Goal: Information Seeking & Learning: Learn about a topic

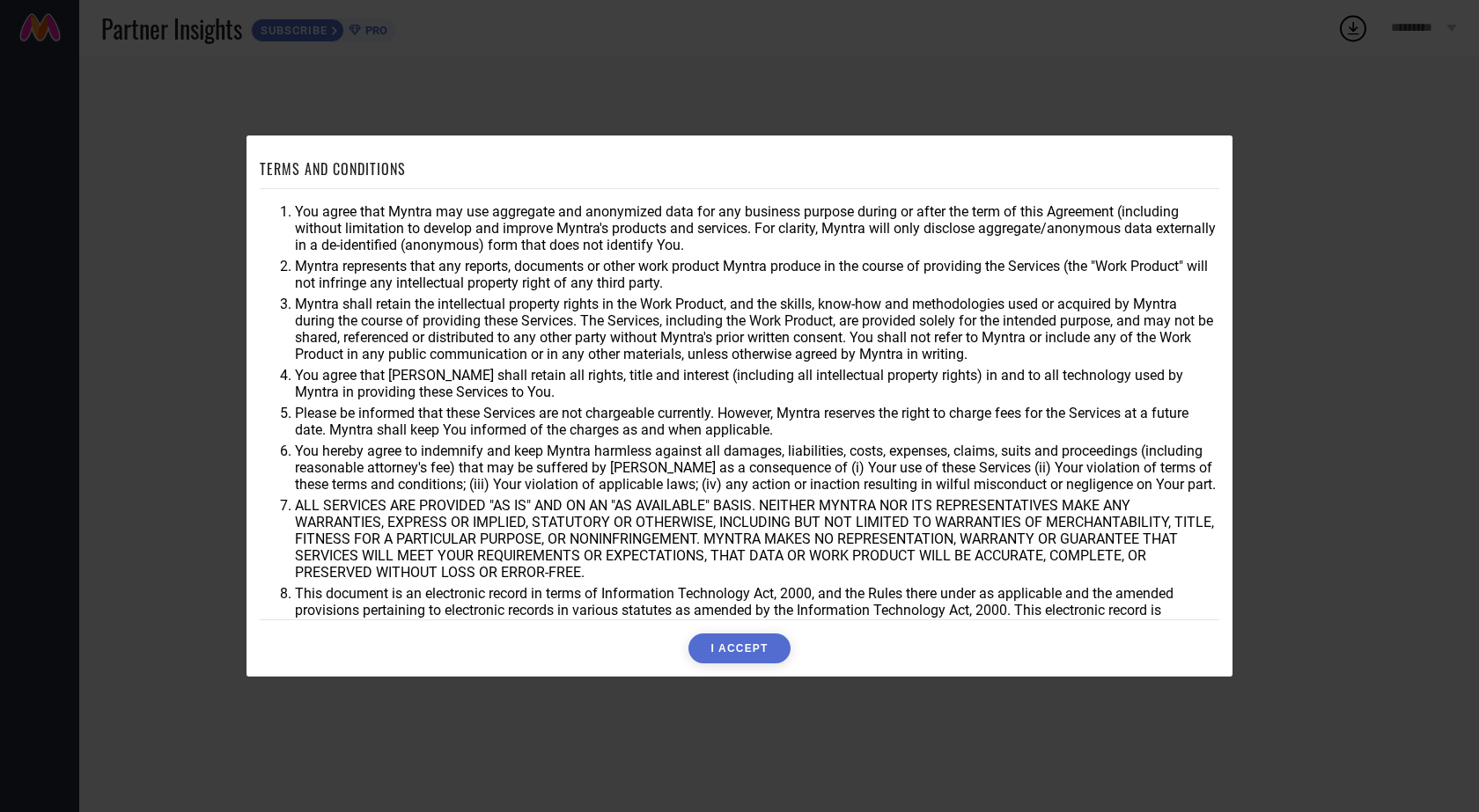
click at [722, 648] on button "I ACCEPT" at bounding box center [740, 649] width 102 height 30
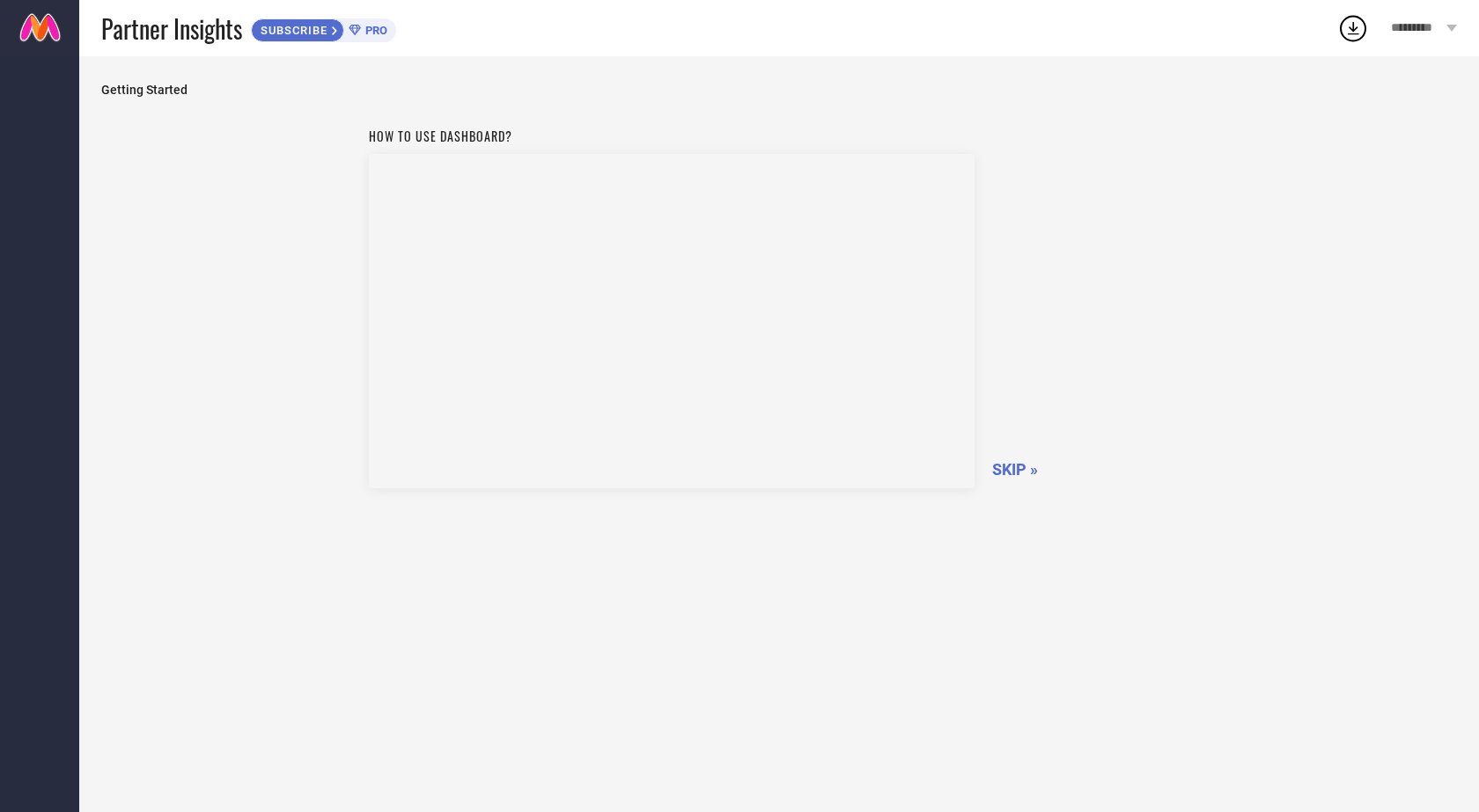
click at [1015, 476] on span "SKIP »" at bounding box center [1016, 470] width 46 height 18
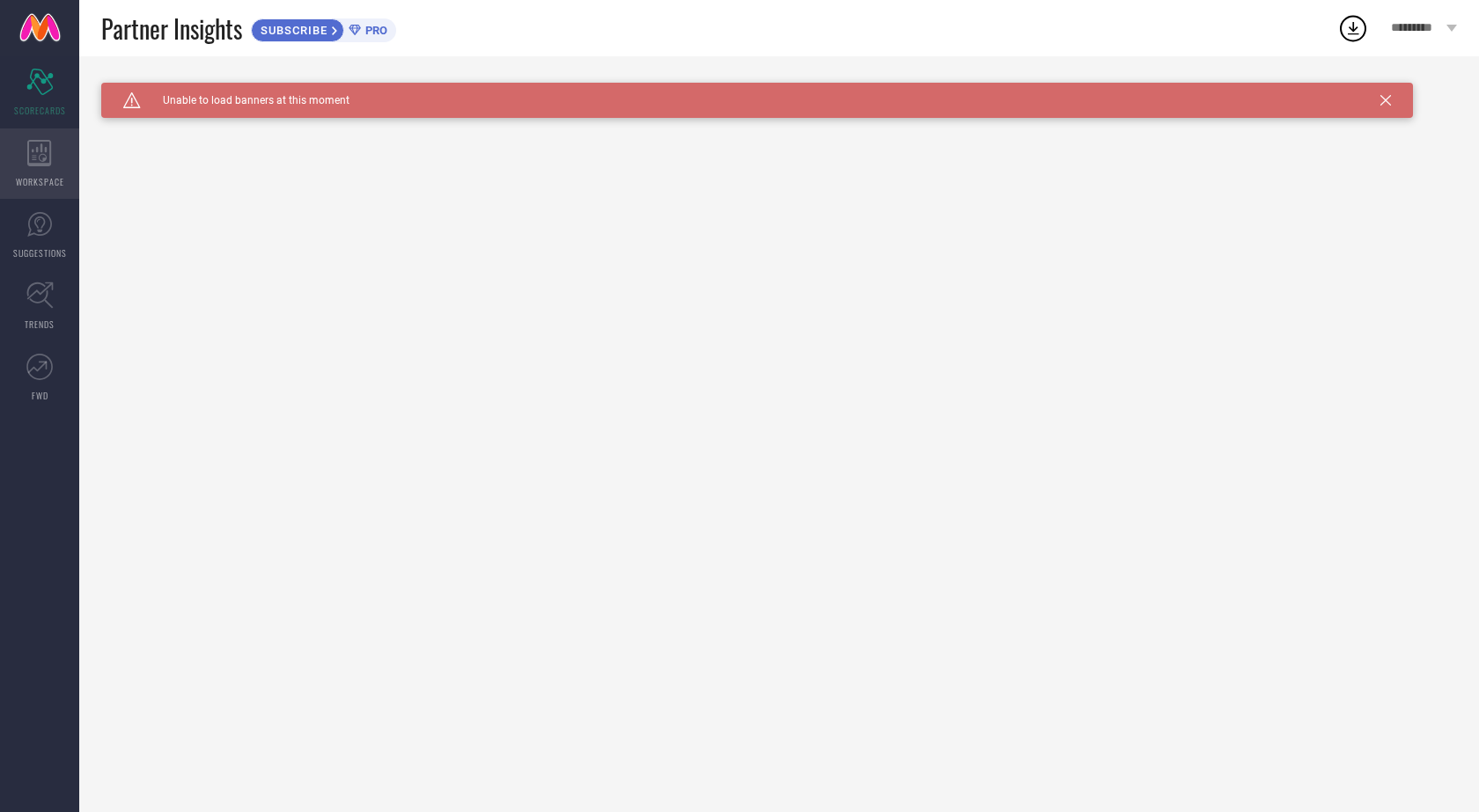
click at [22, 153] on div "WORKSPACE" at bounding box center [40, 163] width 79 height 70
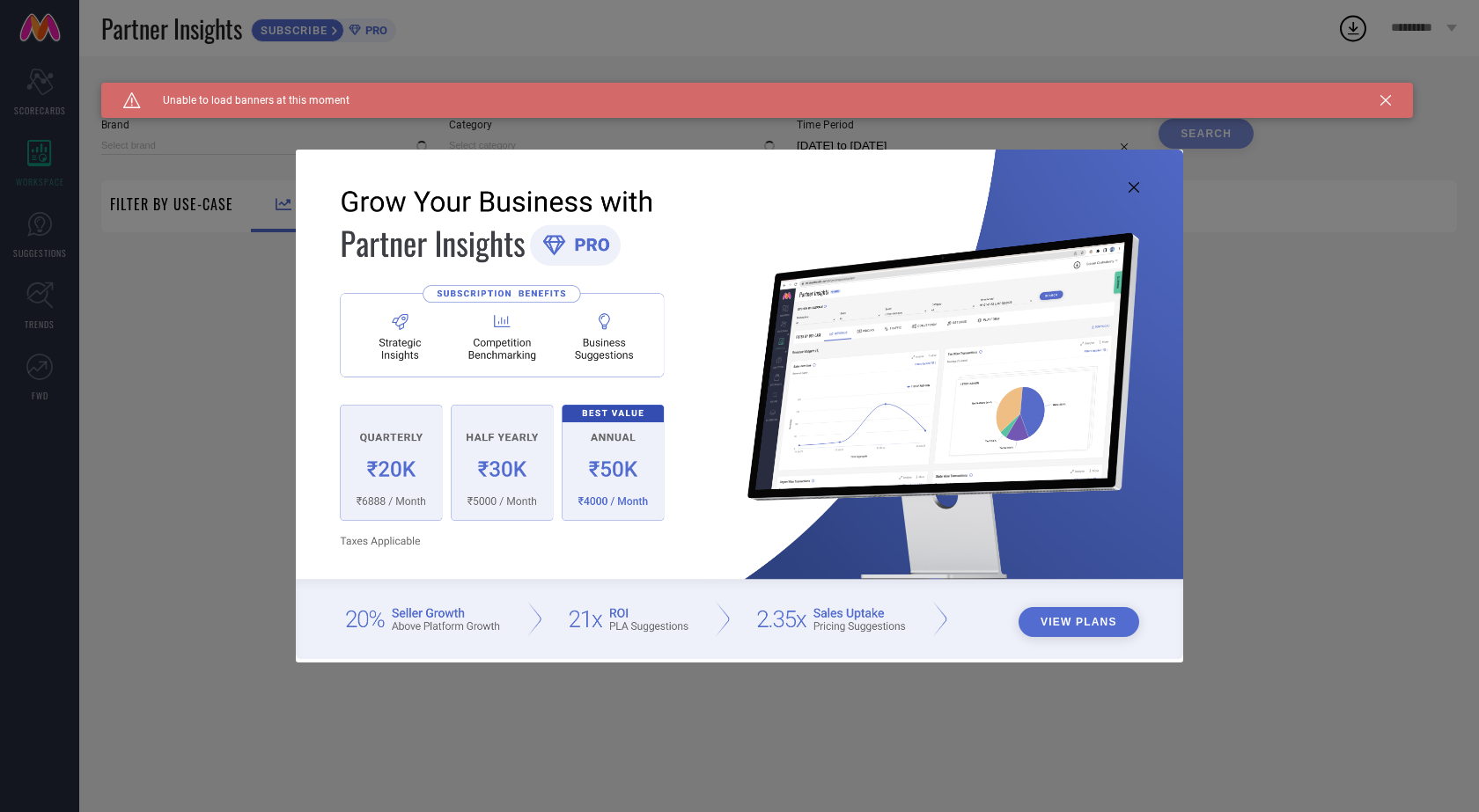
type input "1 STOP FASHION"
type input "All"
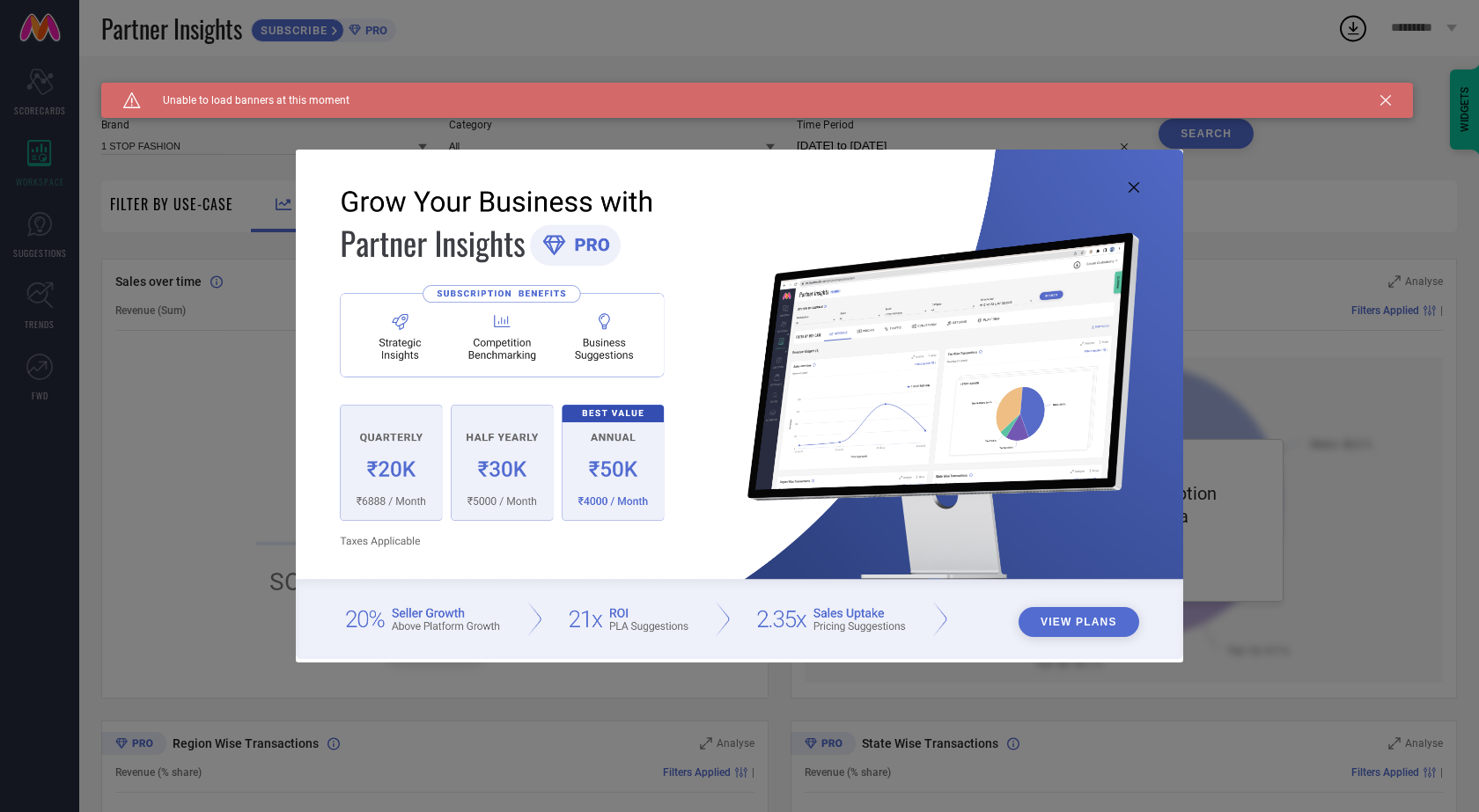
click at [248, 411] on div "View Plans" at bounding box center [740, 406] width 1479 height 812
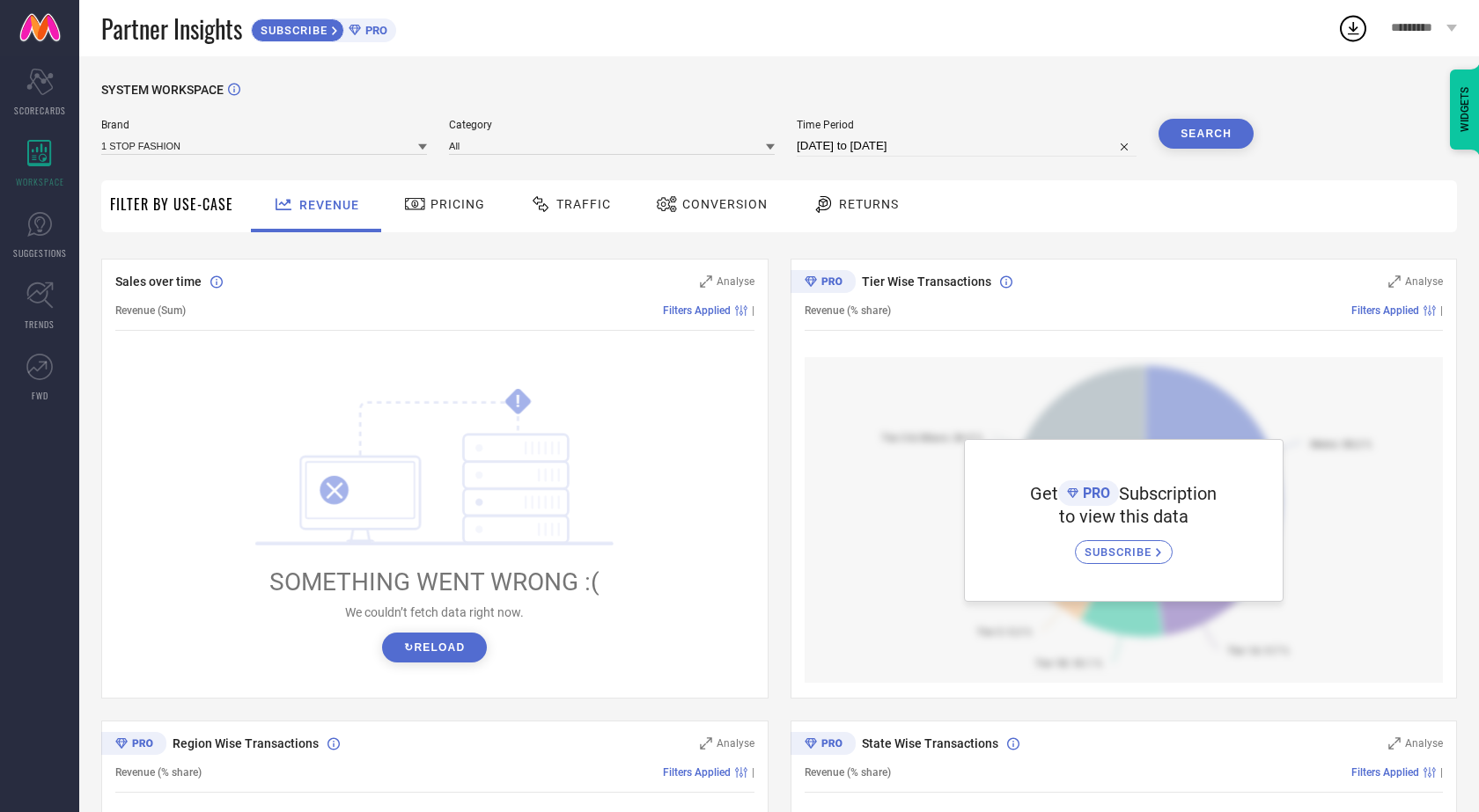
click at [460, 646] on button "↻ Reload" at bounding box center [435, 648] width 105 height 30
click at [468, 215] on div "Pricing" at bounding box center [444, 204] width 90 height 30
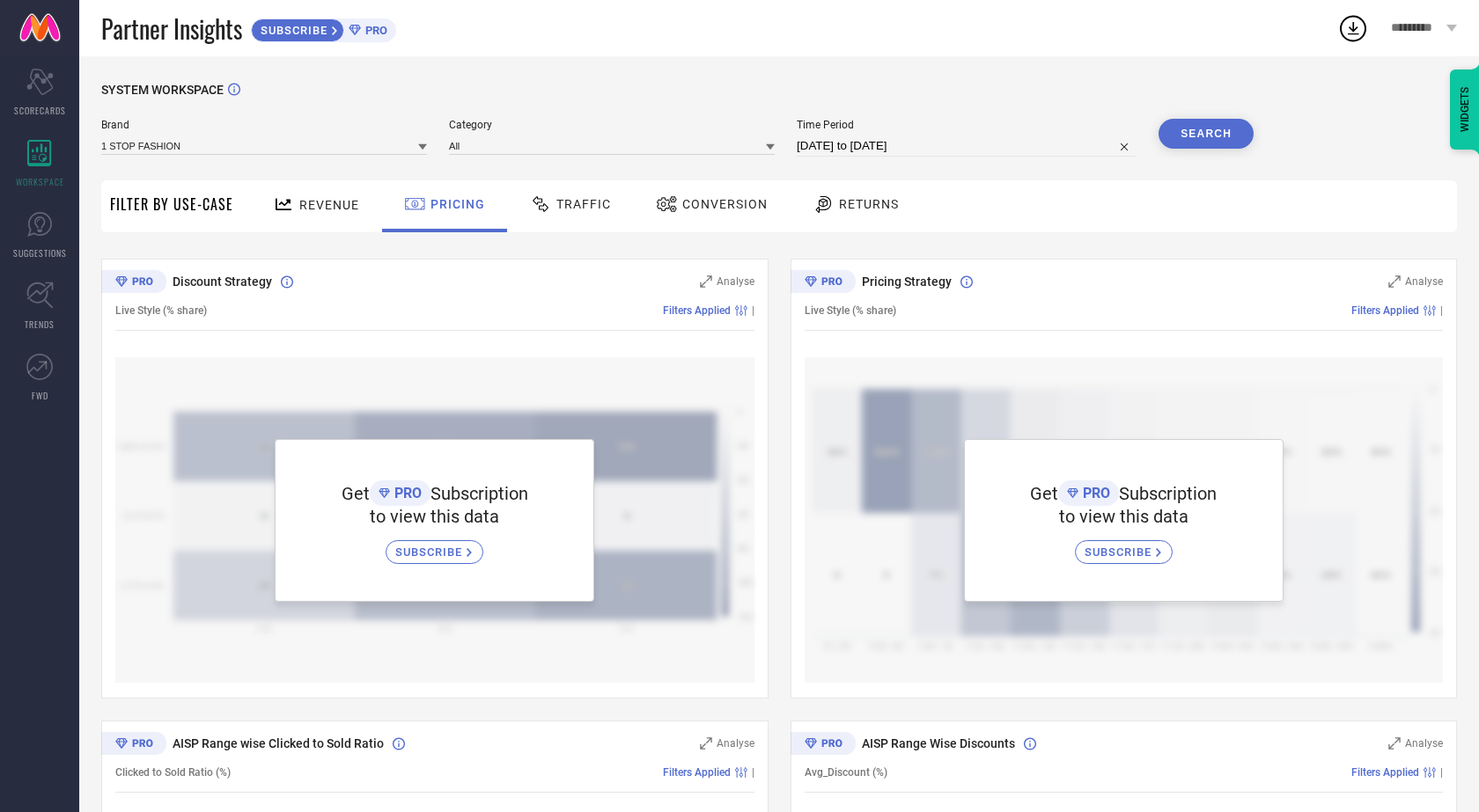
click at [351, 206] on span "Revenue" at bounding box center [329, 205] width 60 height 14
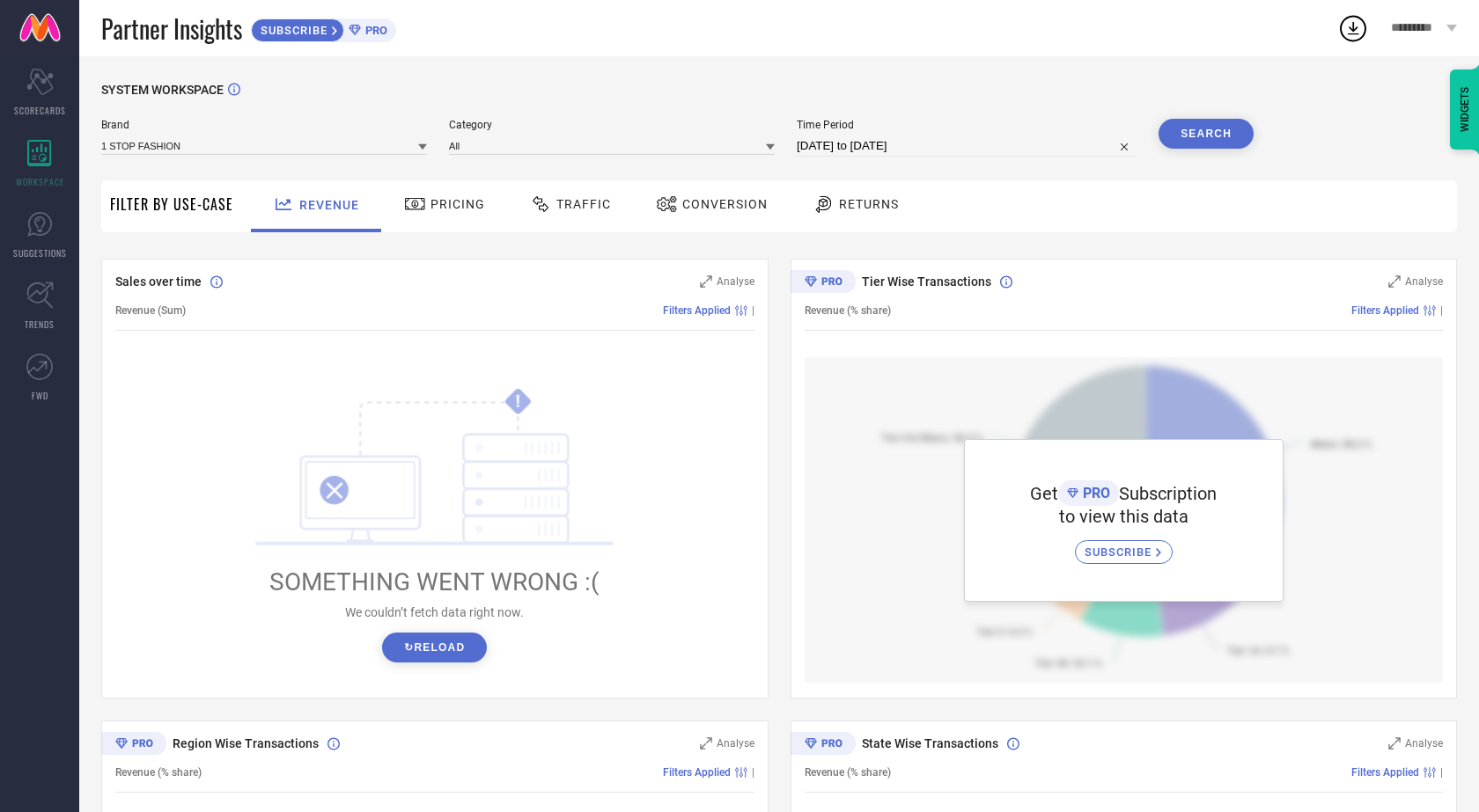
click at [705, 200] on span "Conversion" at bounding box center [725, 204] width 86 height 14
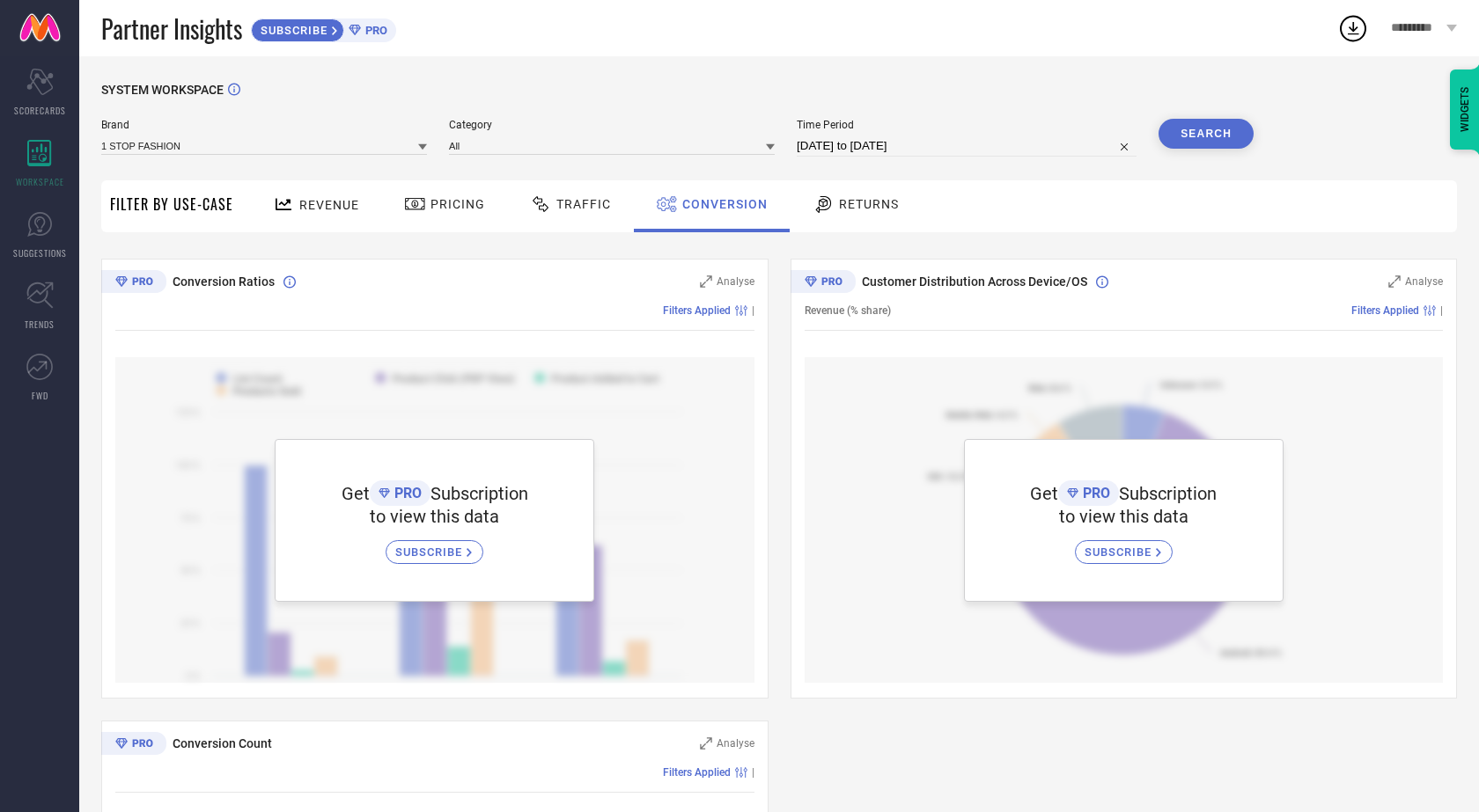
click at [587, 217] on div "Traffic" at bounding box center [570, 204] width 90 height 30
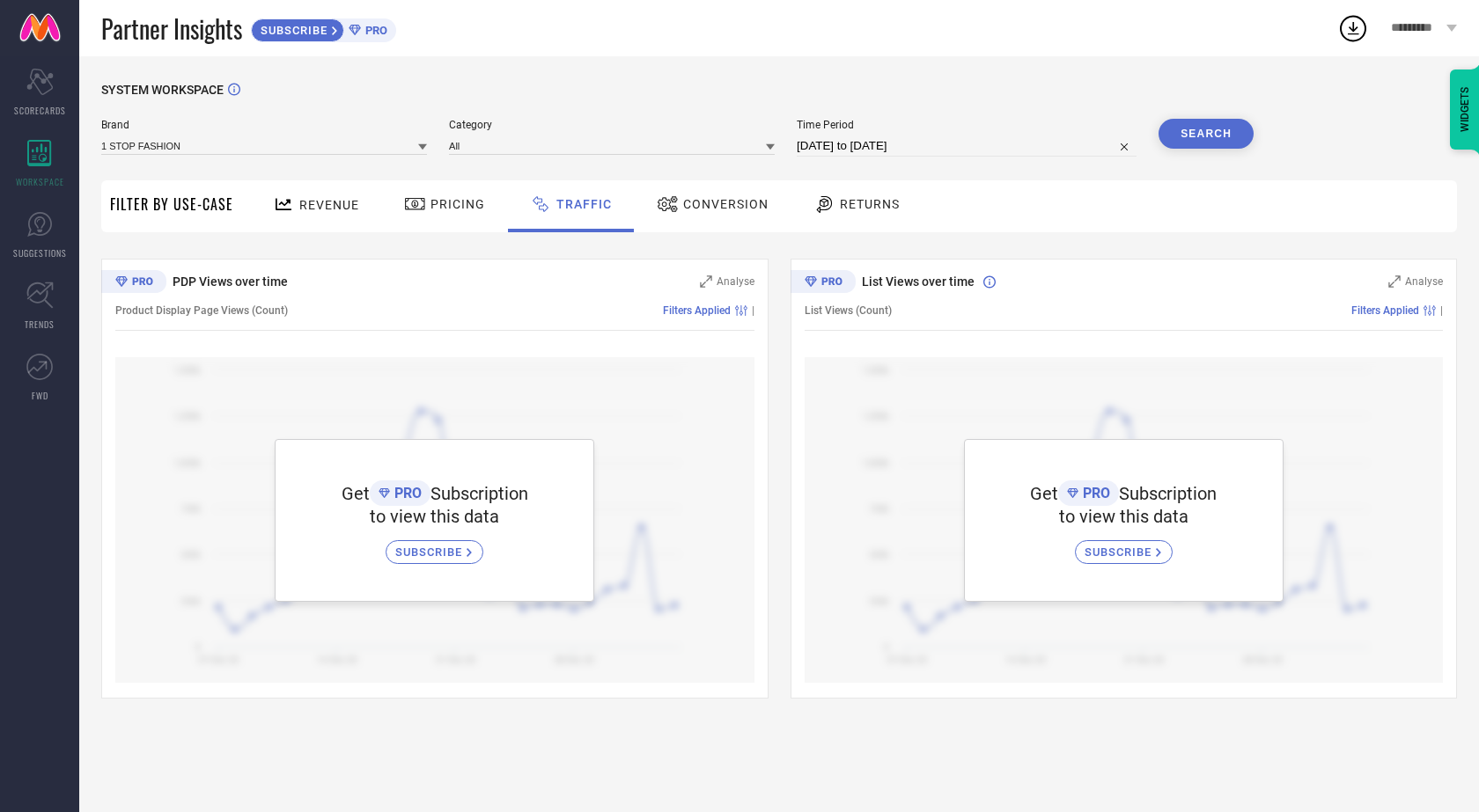
click at [840, 209] on span "Returns" at bounding box center [870, 204] width 60 height 14
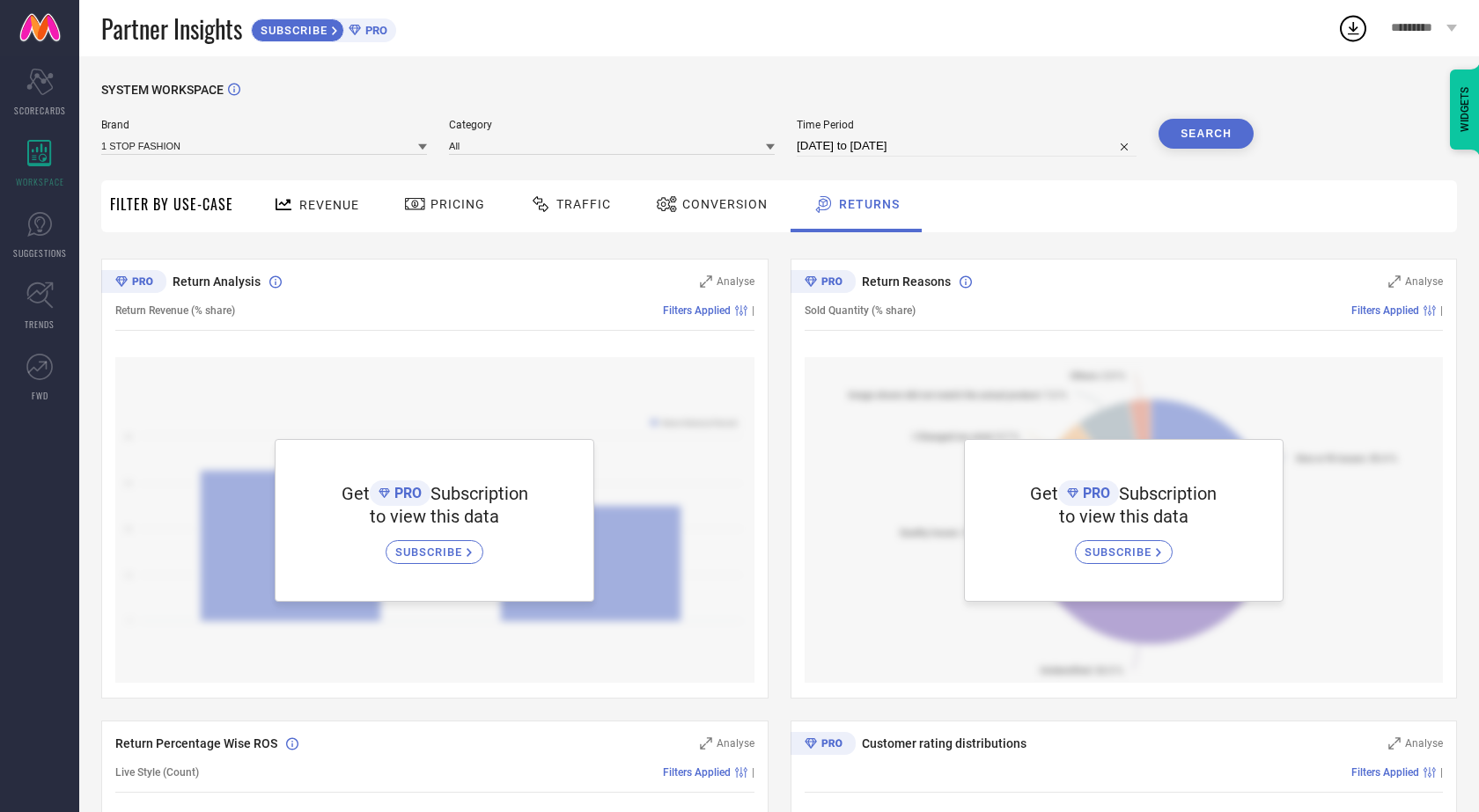
click at [322, 209] on span "Revenue" at bounding box center [329, 205] width 60 height 14
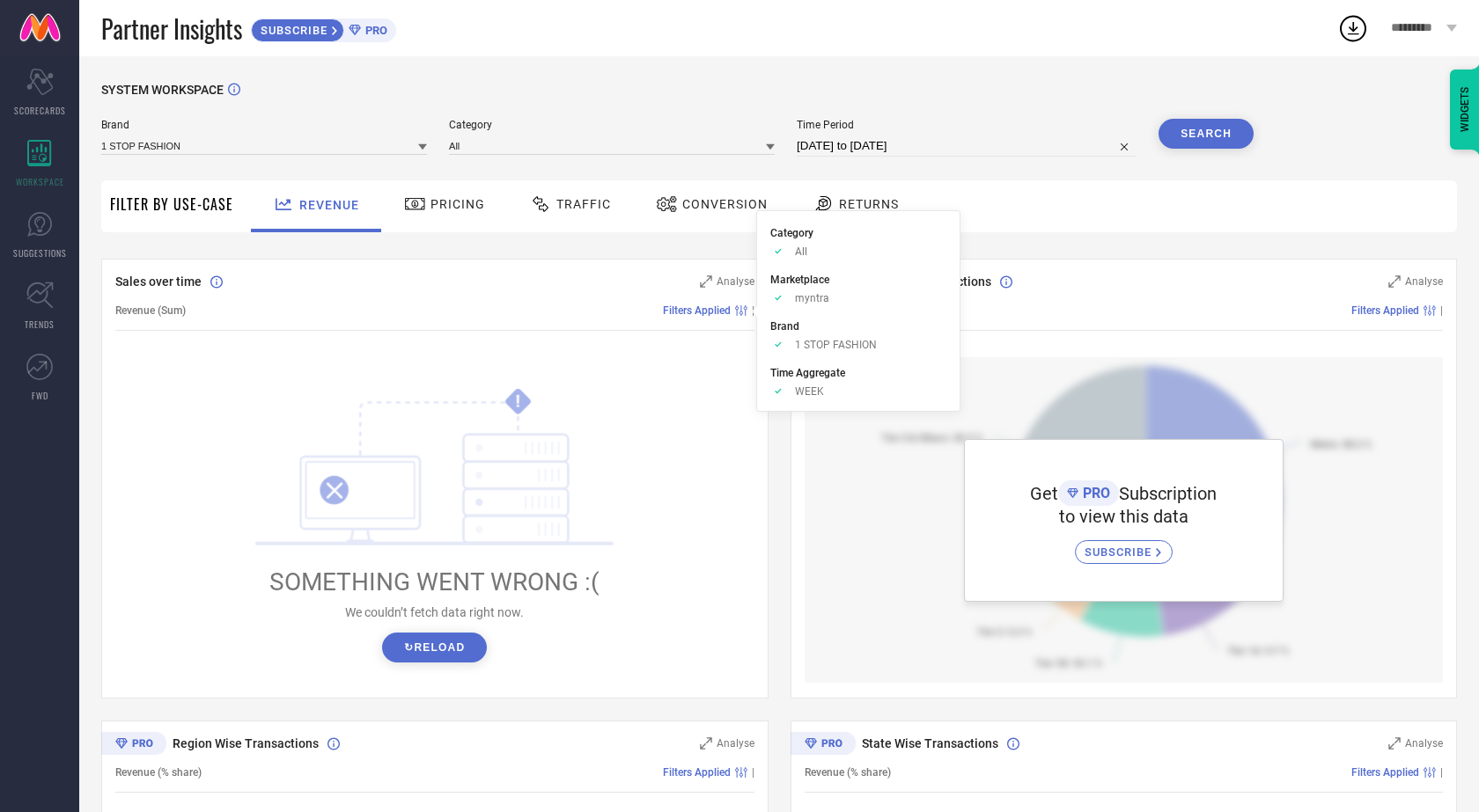
click at [700, 309] on span "Filters Applied" at bounding box center [696, 310] width 67 height 12
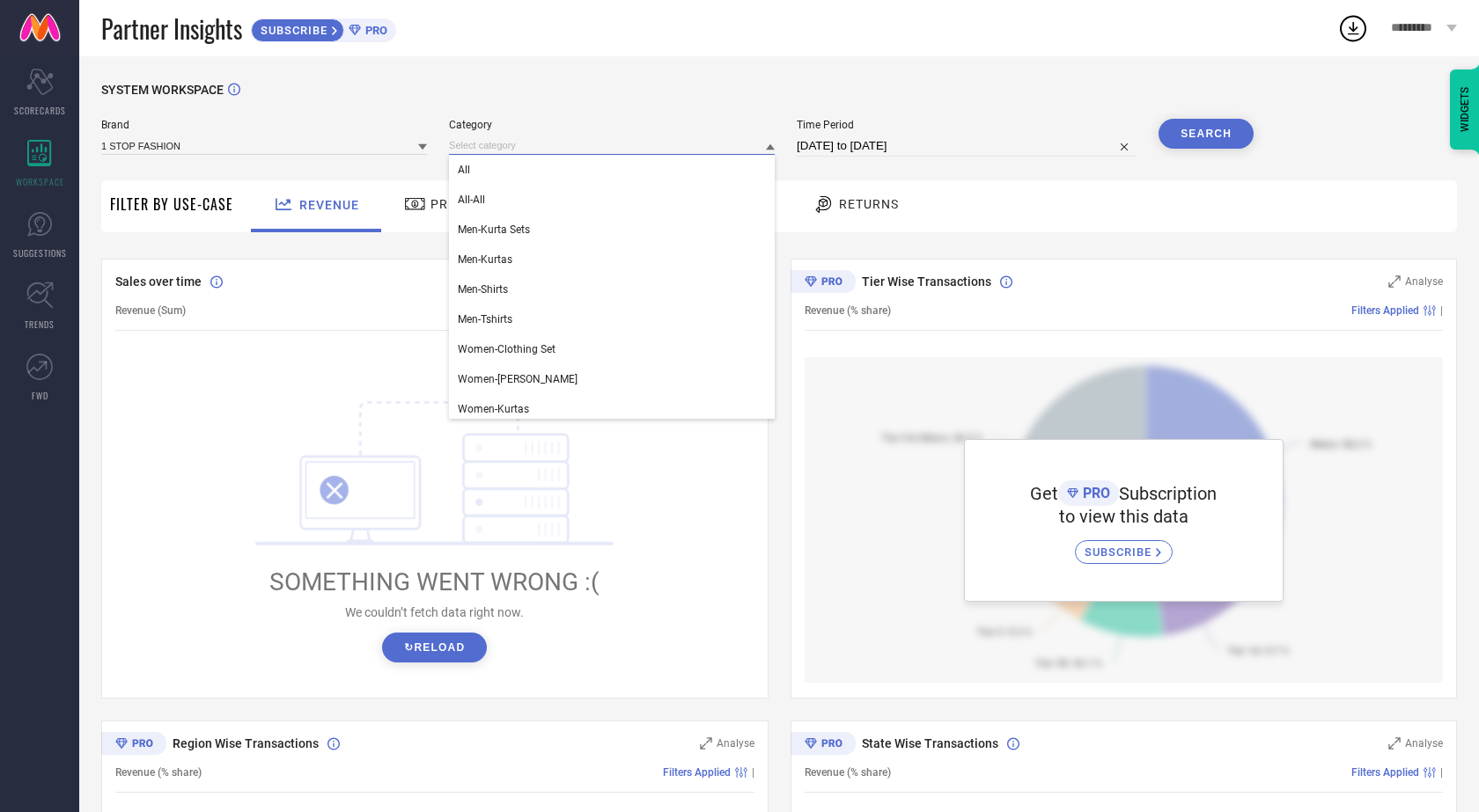
click at [546, 146] on input at bounding box center [611, 146] width 326 height 18
click at [530, 136] on div "Category All All-All Men-Kurta Sets Men-Kurtas Men-Shirts Men-Tshirts Women-Clo…" at bounding box center [611, 137] width 326 height 38
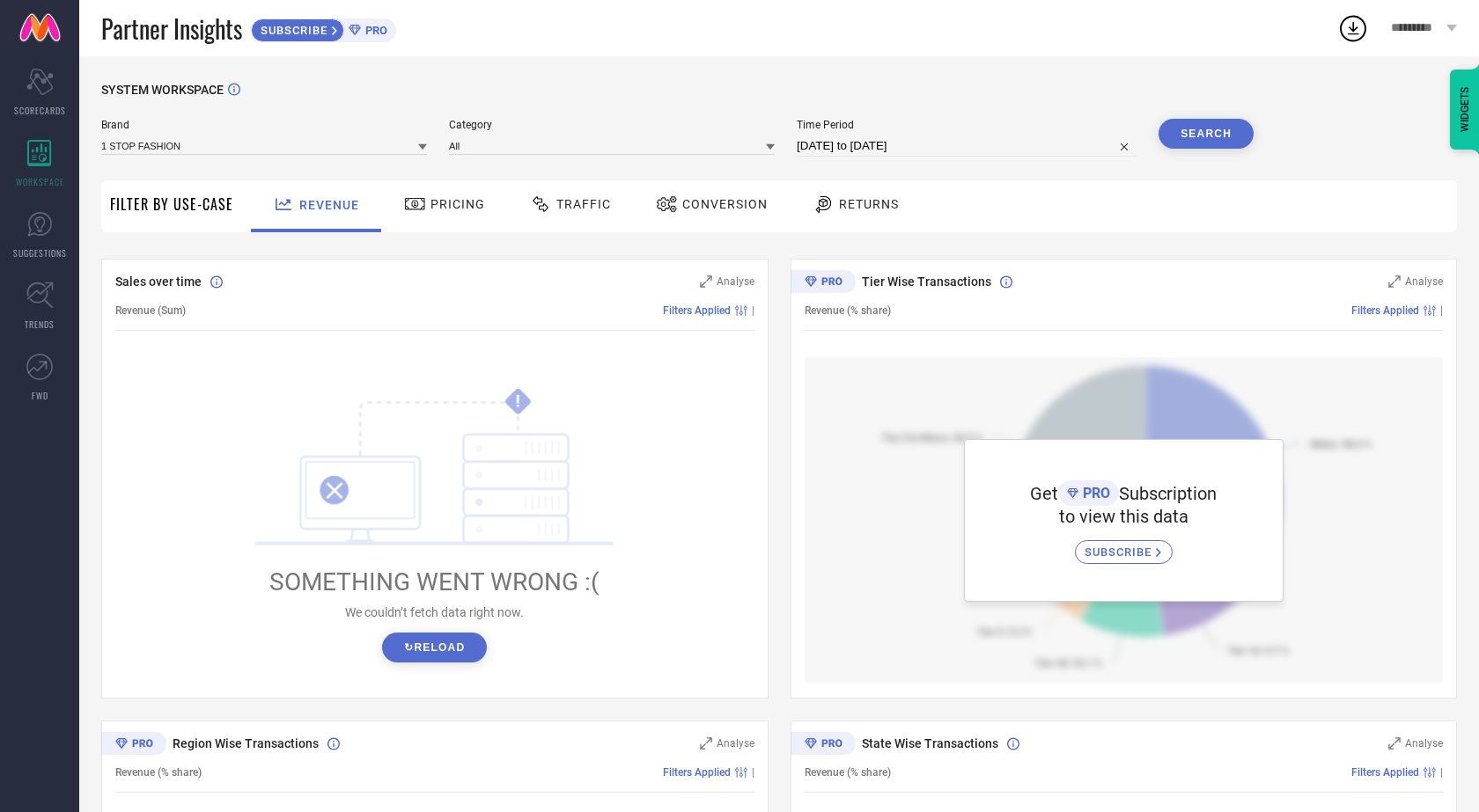
click at [180, 135] on div "Brand 1 STOP FASHION" at bounding box center [264, 137] width 326 height 38
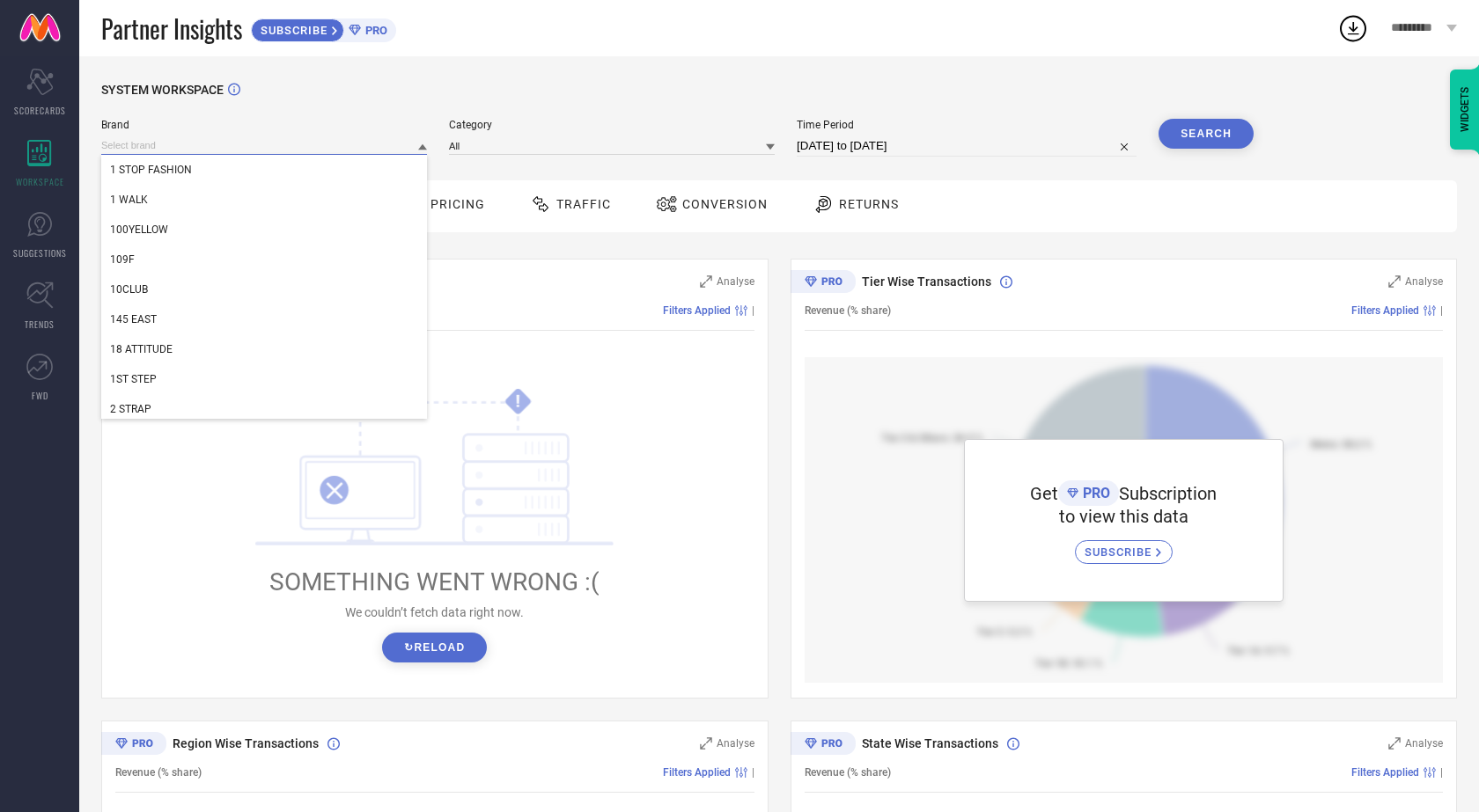
click at [168, 145] on input at bounding box center [264, 146] width 326 height 18
type input "JD FRESH"
click at [170, 152] on input "JD FRESH" at bounding box center [264, 146] width 326 height 18
click at [170, 152] on input at bounding box center [264, 146] width 326 height 18
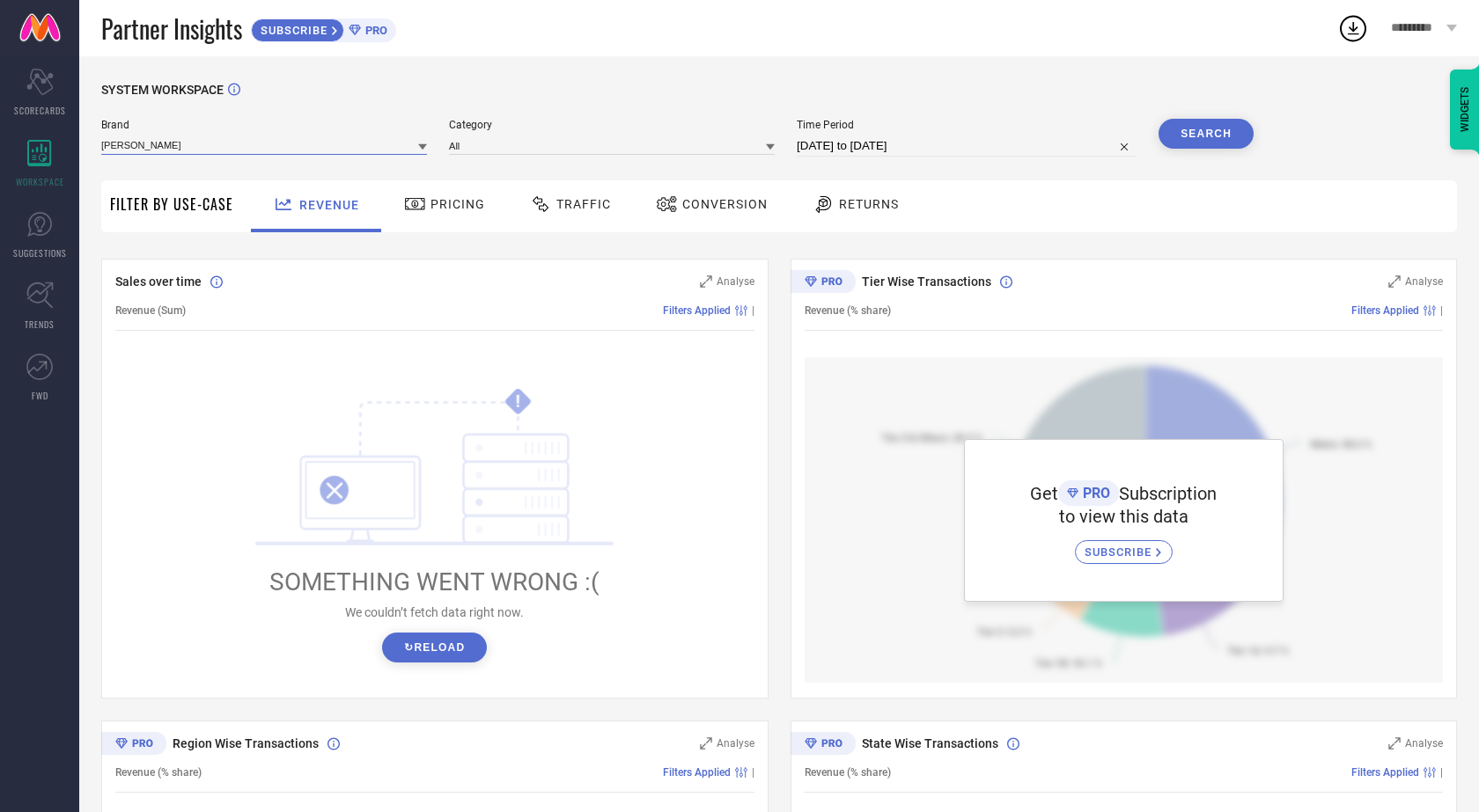
type input "JD FRESH"
click at [170, 152] on input "JD FRESH" at bounding box center [264, 146] width 326 height 18
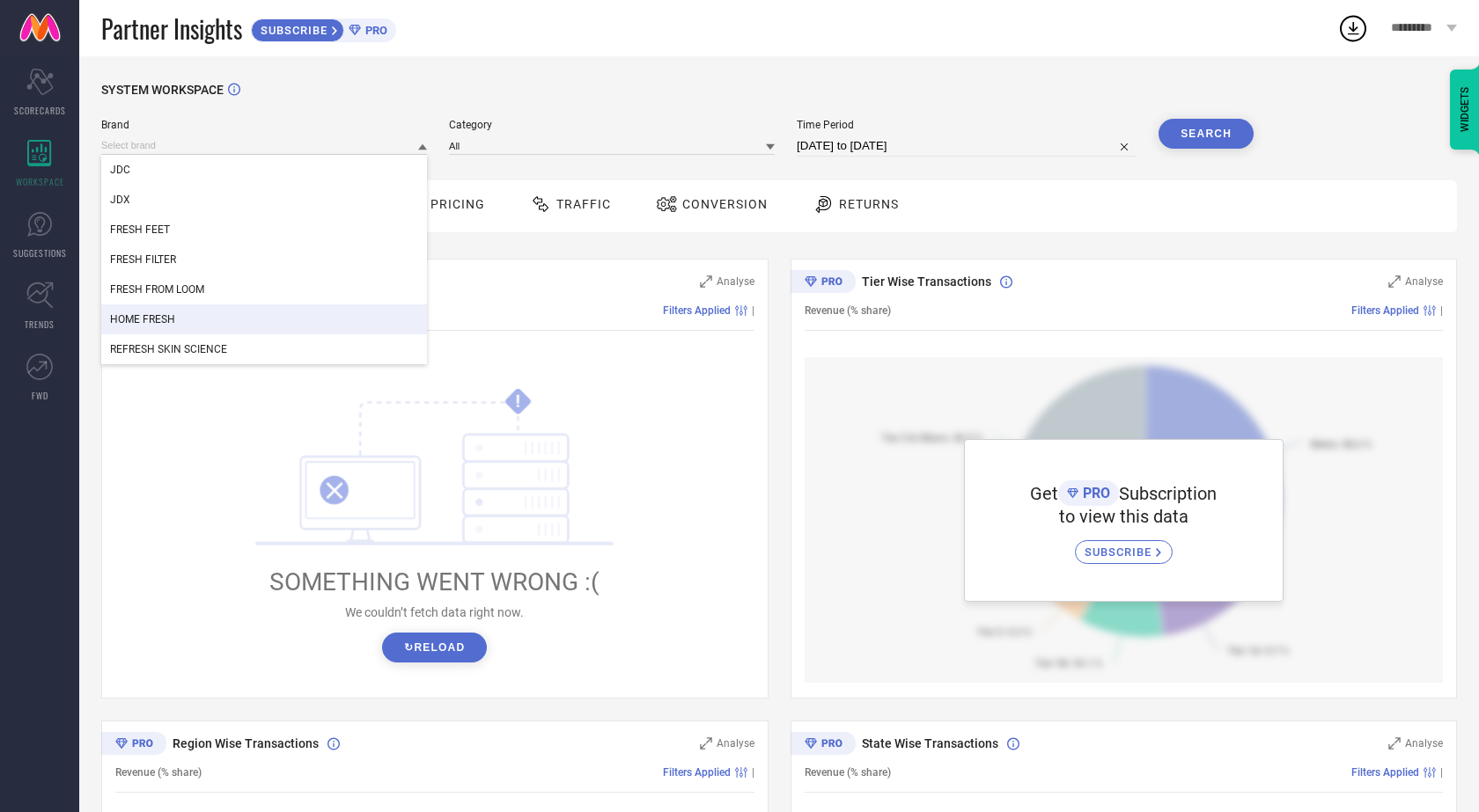
click at [157, 309] on div "HOME FRESH" at bounding box center [264, 319] width 326 height 30
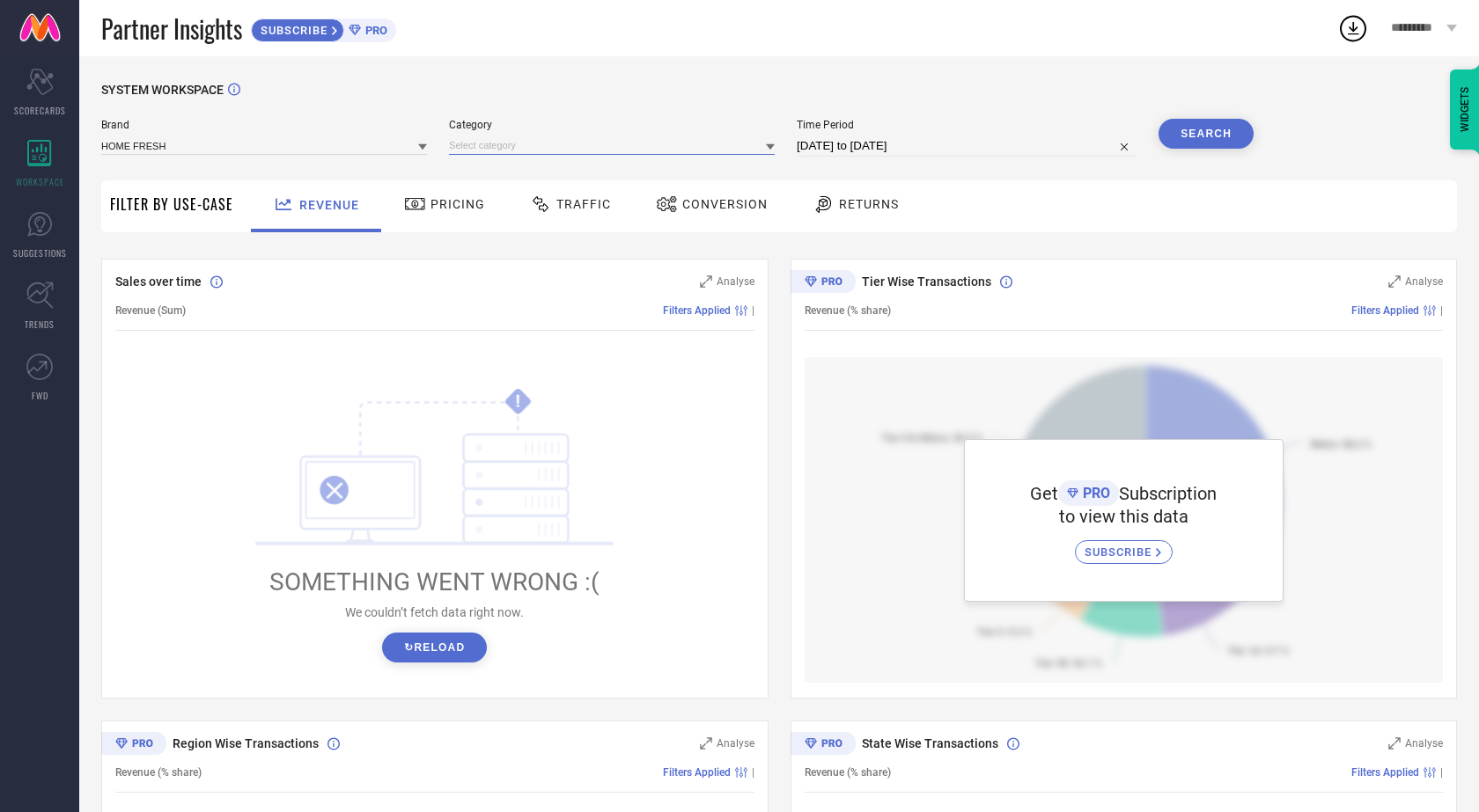
click at [495, 152] on input at bounding box center [611, 146] width 326 height 18
type input "Orga"
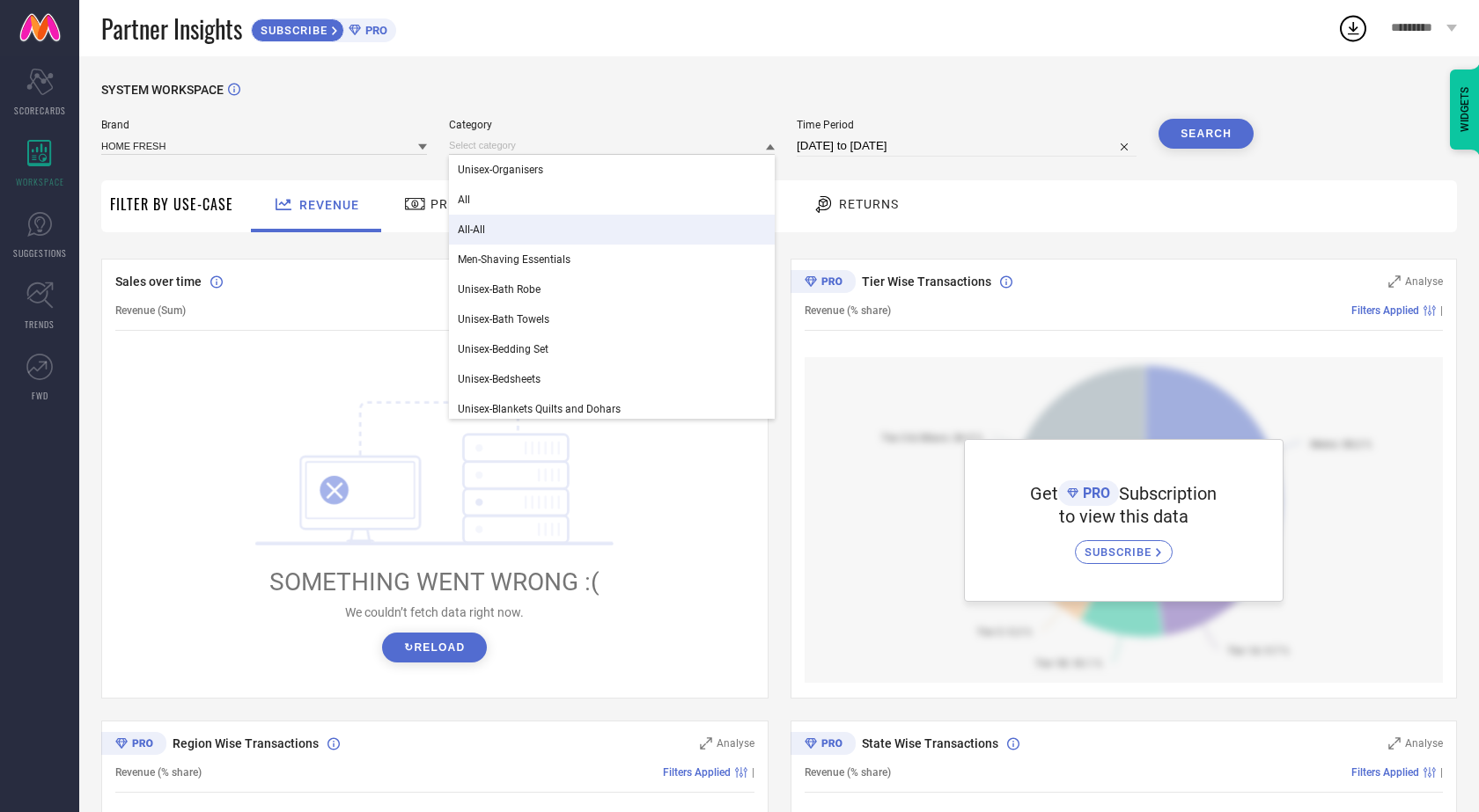
click at [1170, 136] on button "Search" at bounding box center [1206, 134] width 95 height 30
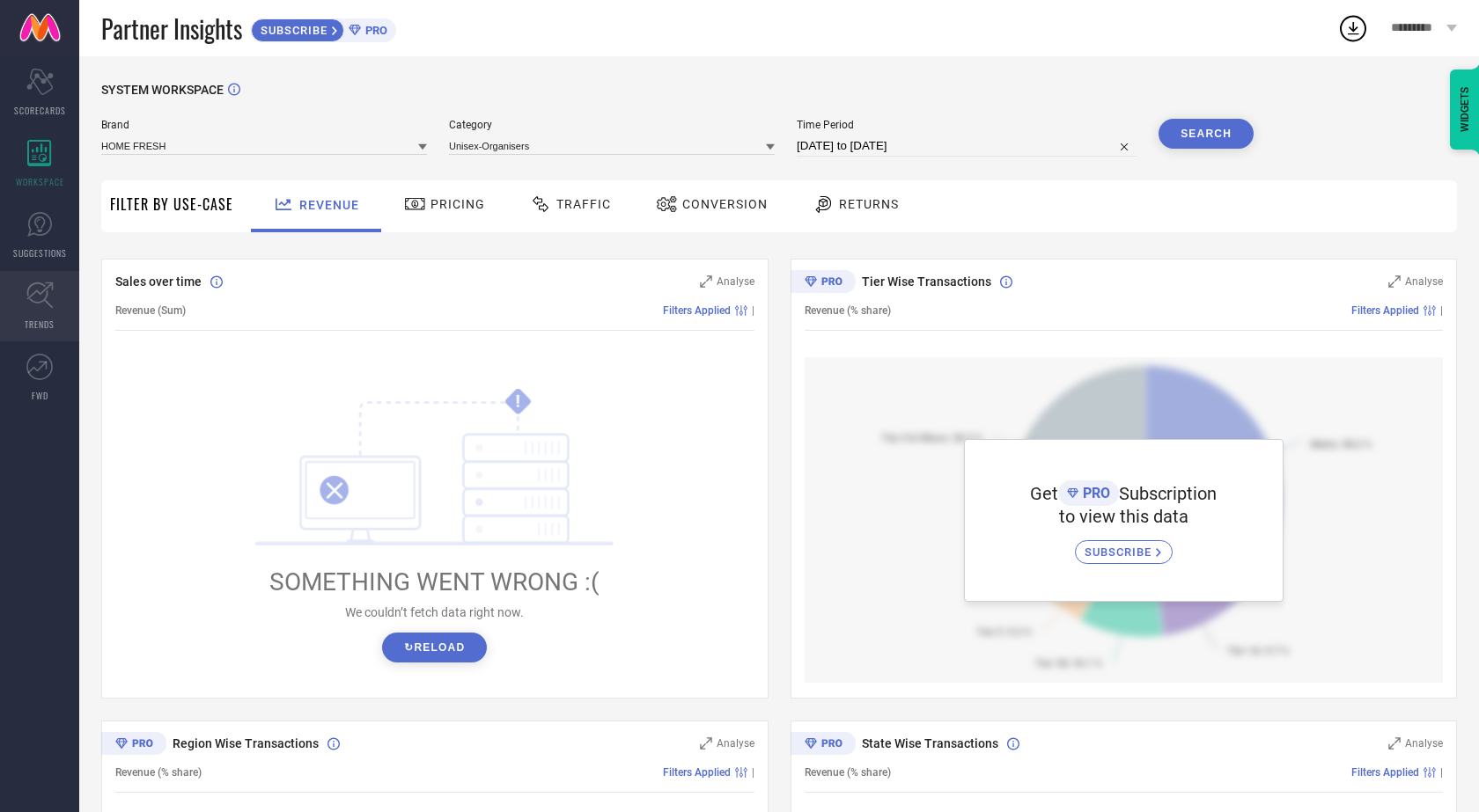
click at [71, 282] on link "TRENDS" at bounding box center [40, 306] width 79 height 70
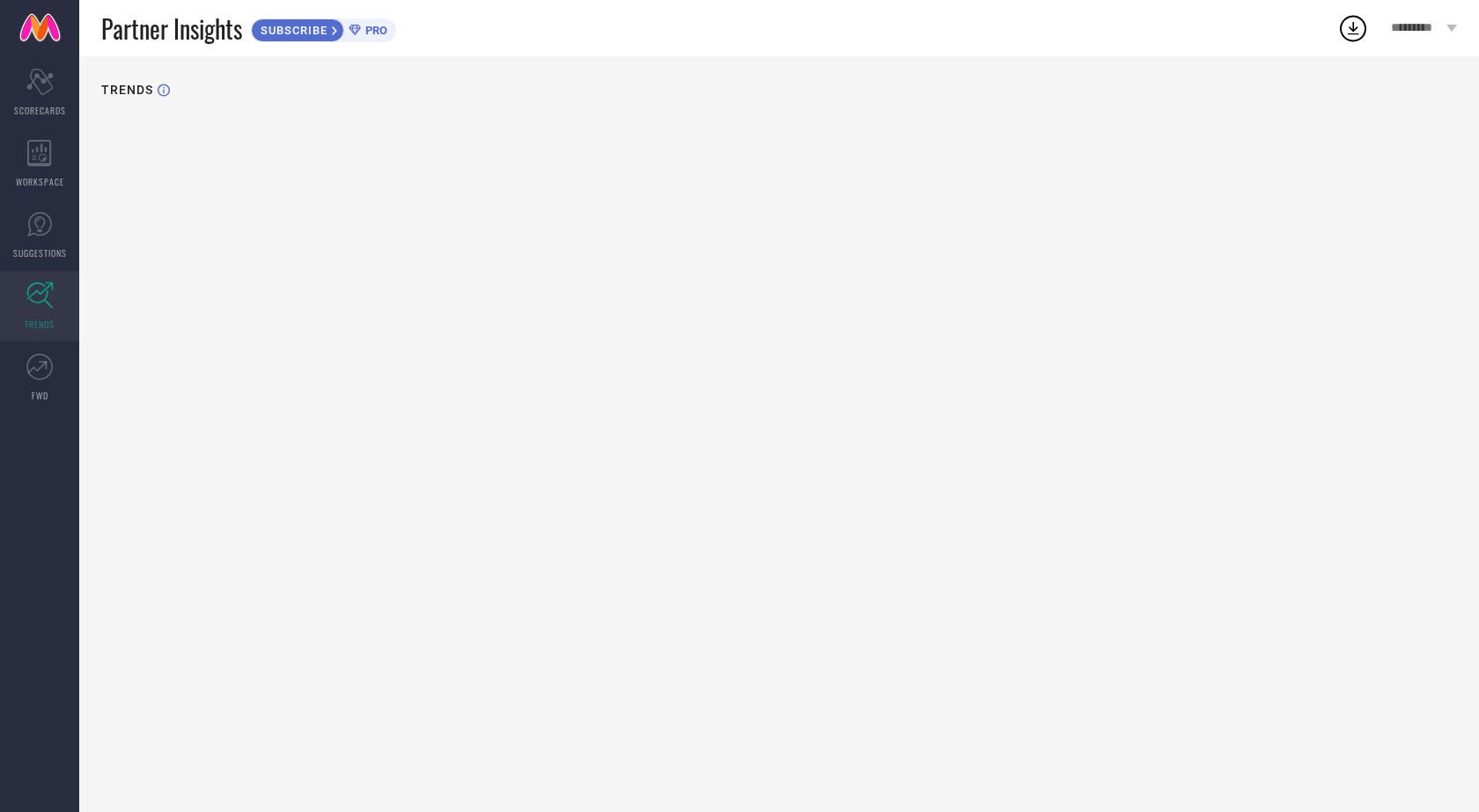
click at [34, 288] on icon at bounding box center [41, 295] width 28 height 28
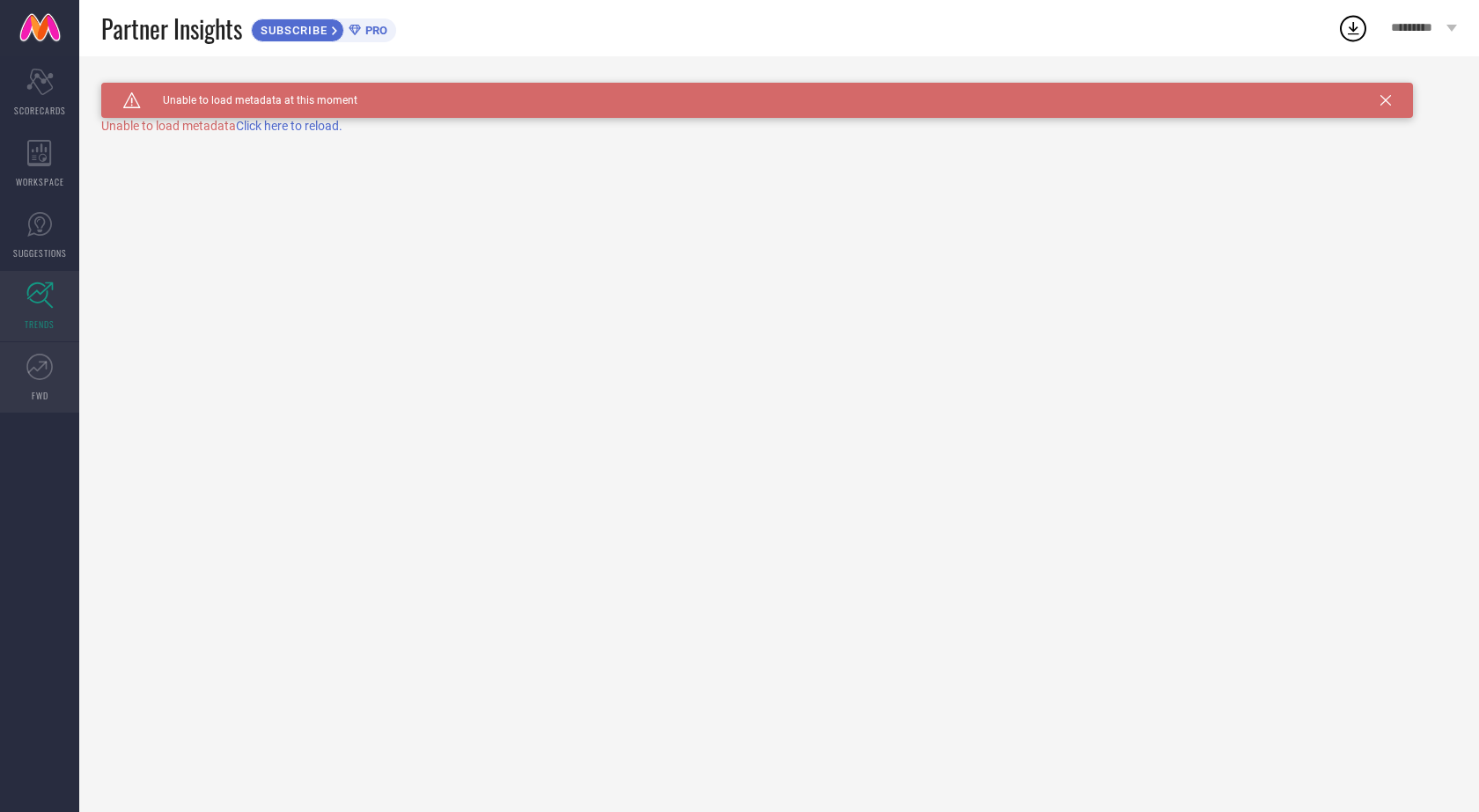
click at [31, 349] on link "FWD" at bounding box center [40, 377] width 79 height 70
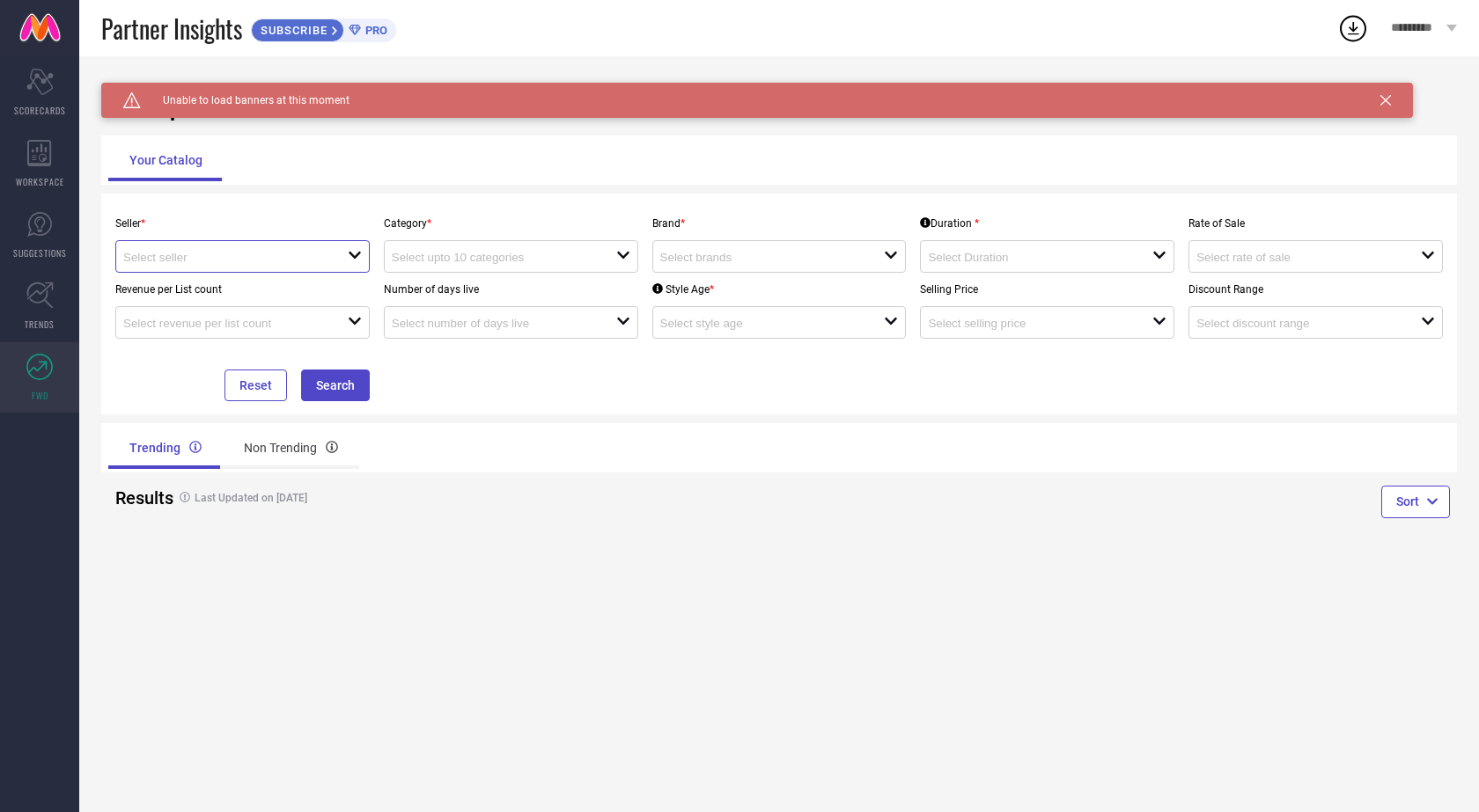
click at [143, 264] on input at bounding box center [224, 257] width 201 height 13
click at [143, 289] on input "radio" at bounding box center [139, 293] width 13 height 13
type input "Myntra ( MINT_1 )"
click at [504, 262] on input at bounding box center [492, 257] width 201 height 13
click at [665, 249] on div at bounding box center [772, 257] width 224 height 17
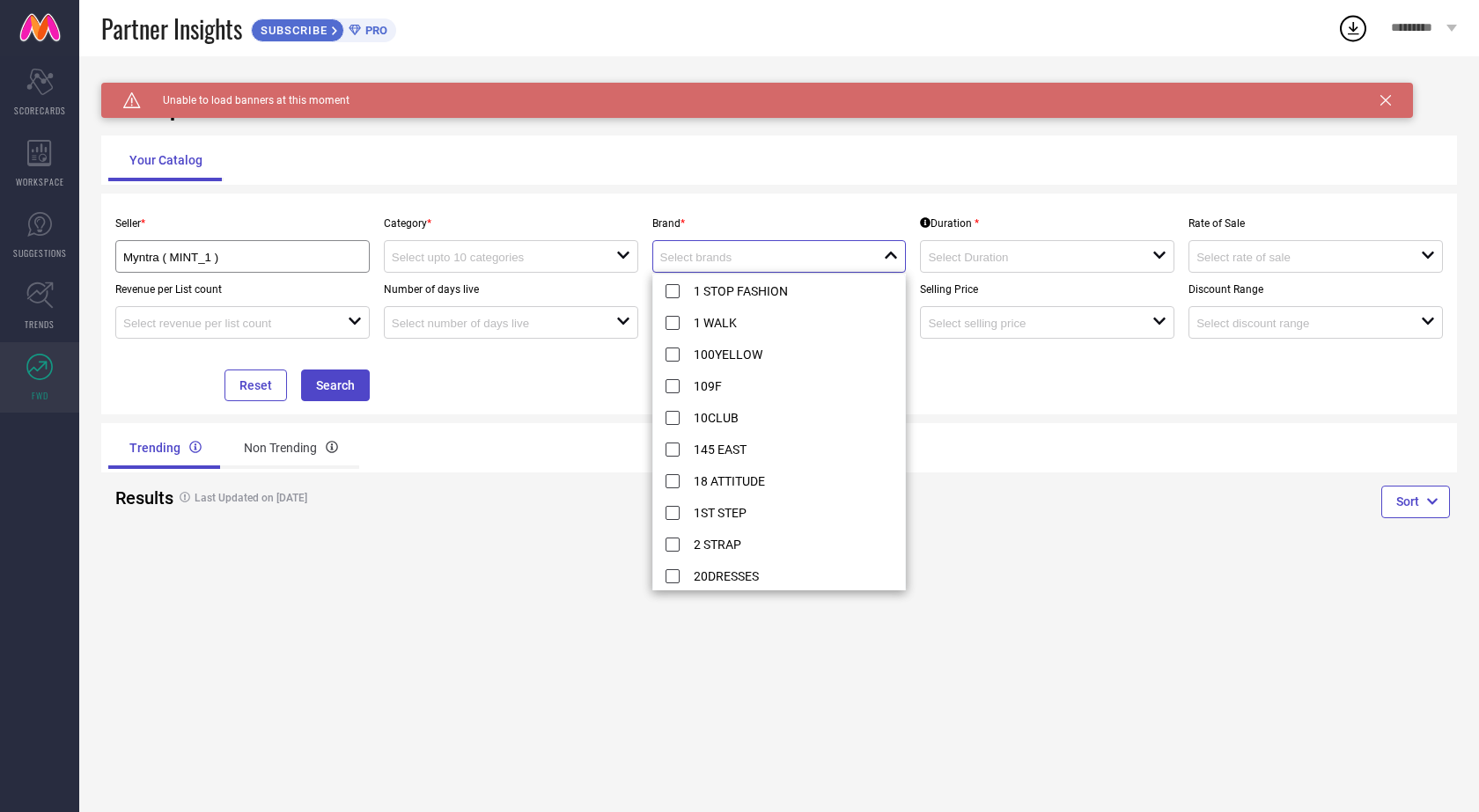
click at [715, 252] on input at bounding box center [761, 257] width 201 height 13
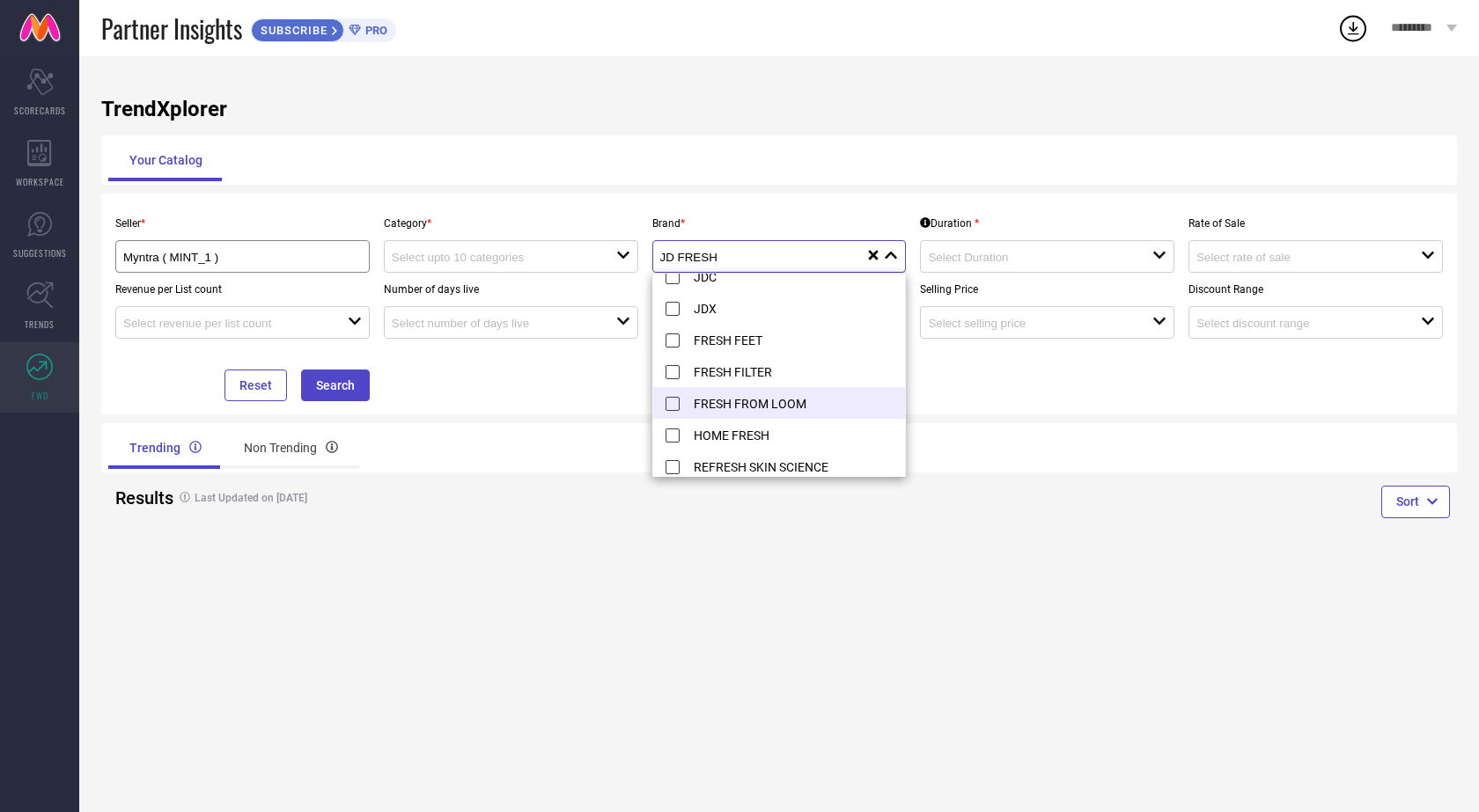
scroll to position [18, 0]
type input "JD FRESH"
click at [741, 582] on div "TrendXplorer Your Catalog Seller * Myntra ( MINT_1 ) Category * open Brand * JD…" at bounding box center [779, 434] width 1401 height 756
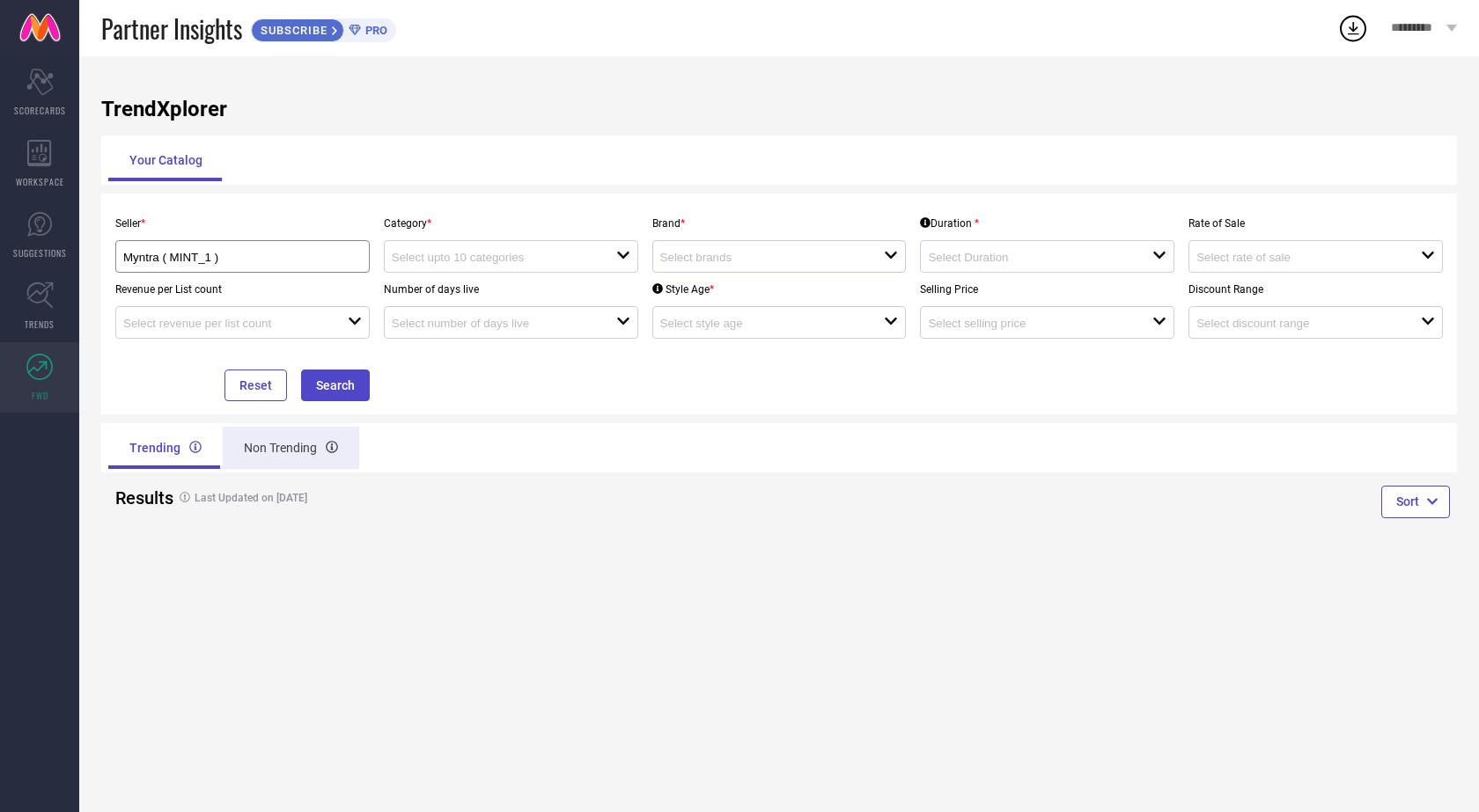
click at [284, 445] on div "Non Trending" at bounding box center [291, 448] width 137 height 42
click at [170, 448] on div "Trending" at bounding box center [163, 448] width 111 height 42
click at [42, 84] on icon "Scorecard" at bounding box center [41, 81] width 28 height 27
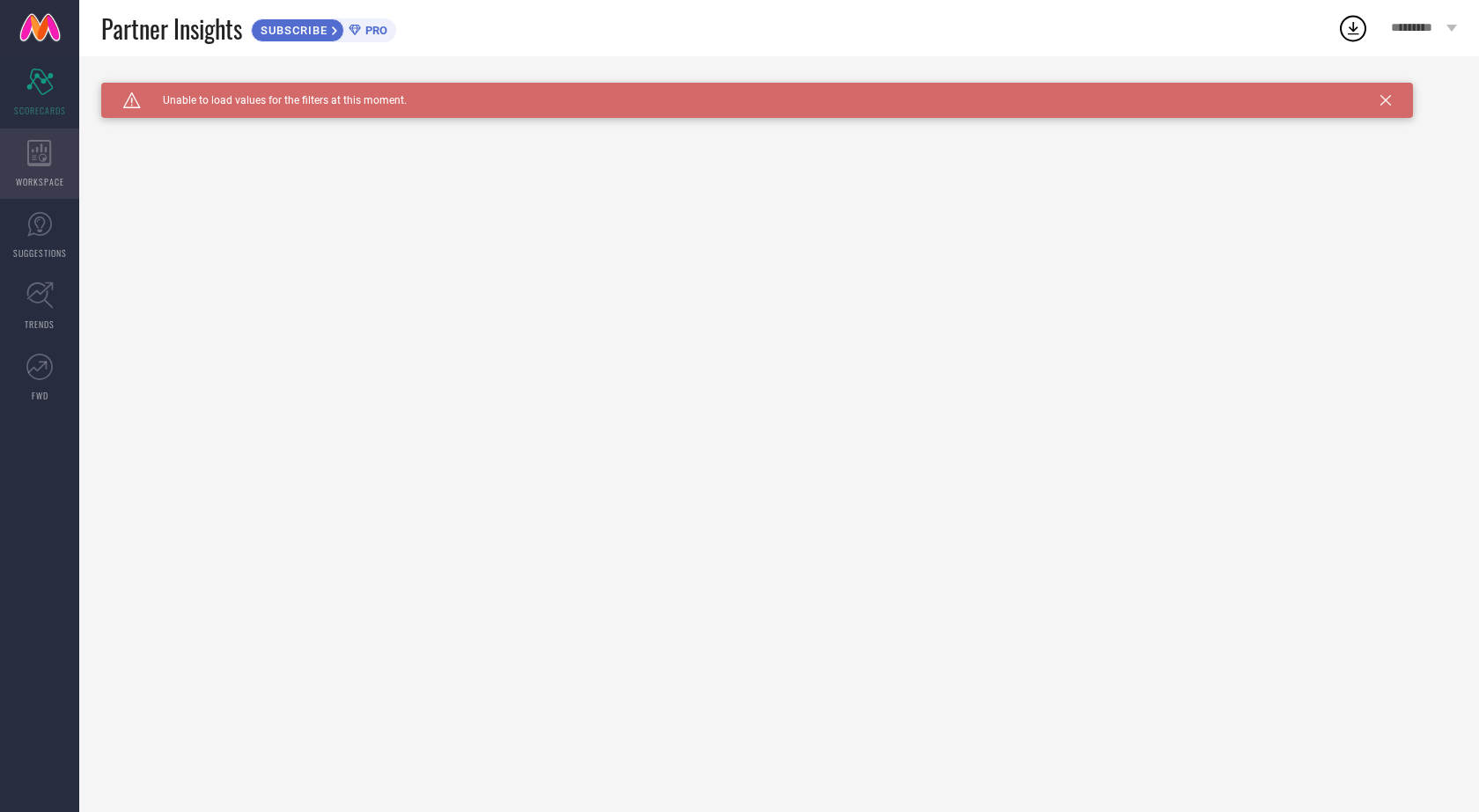
click at [32, 153] on icon at bounding box center [40, 153] width 25 height 27
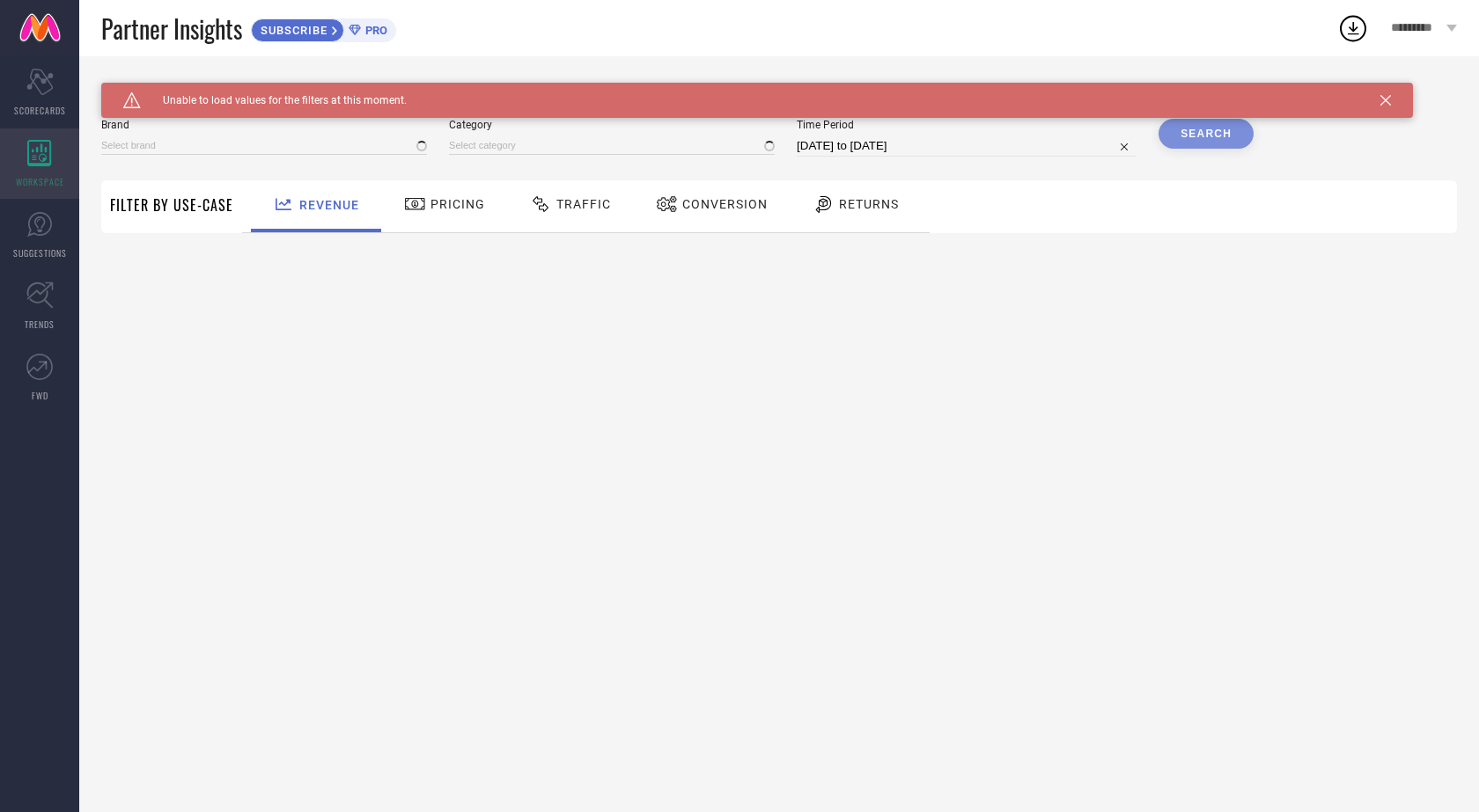
type input "1 STOP FASHION"
type input "All"
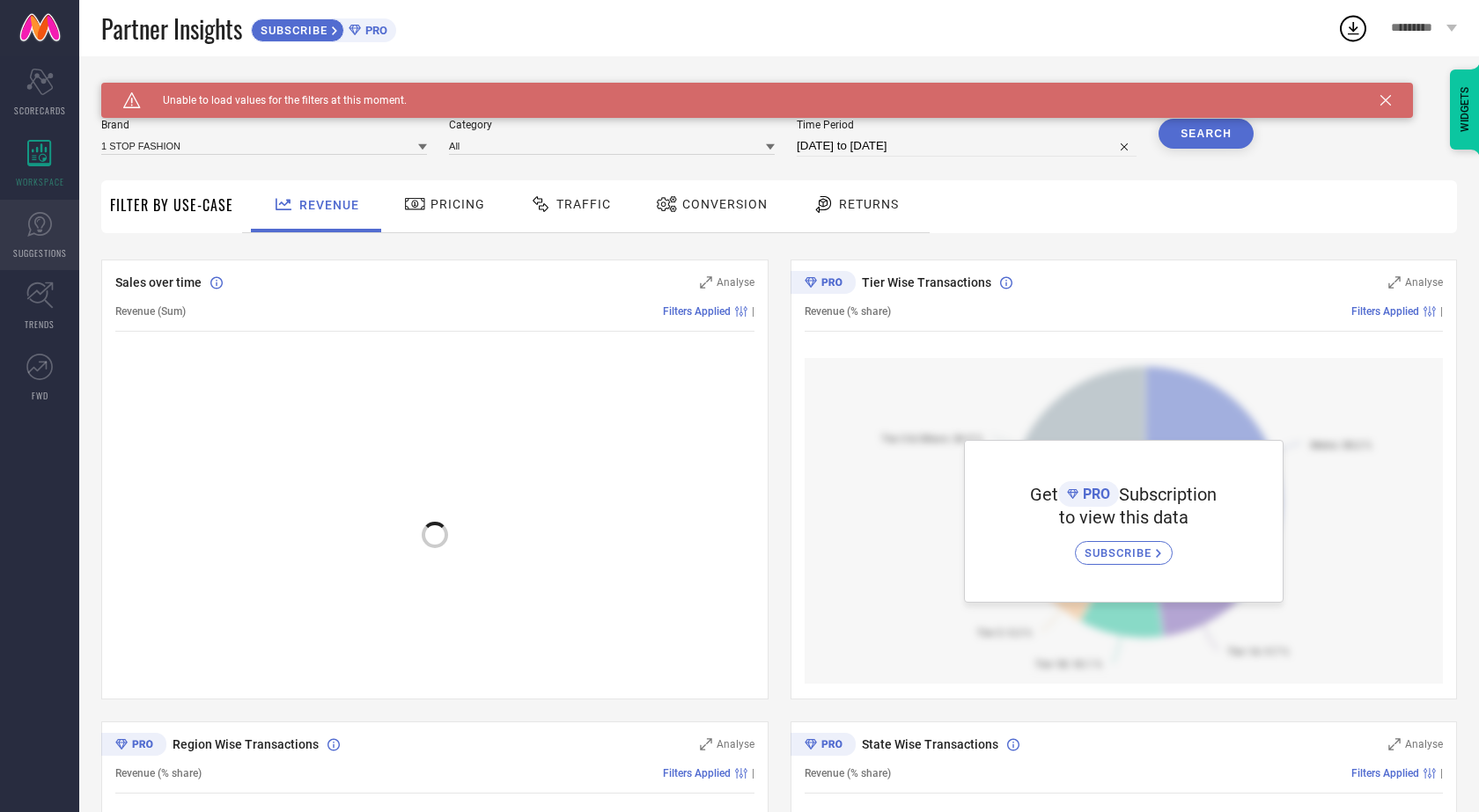
click at [36, 218] on icon at bounding box center [40, 224] width 27 height 27
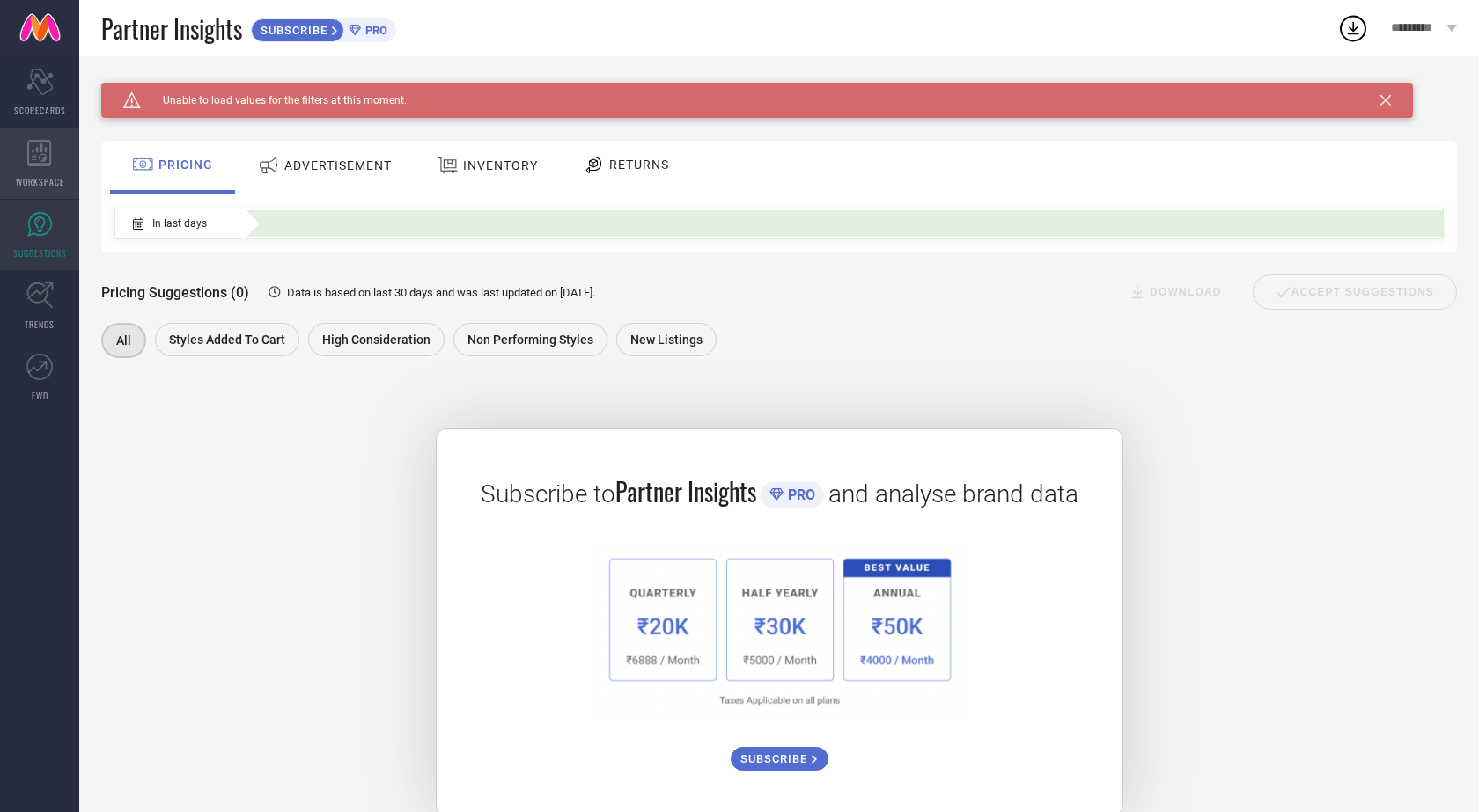
click at [41, 157] on icon at bounding box center [40, 153] width 25 height 27
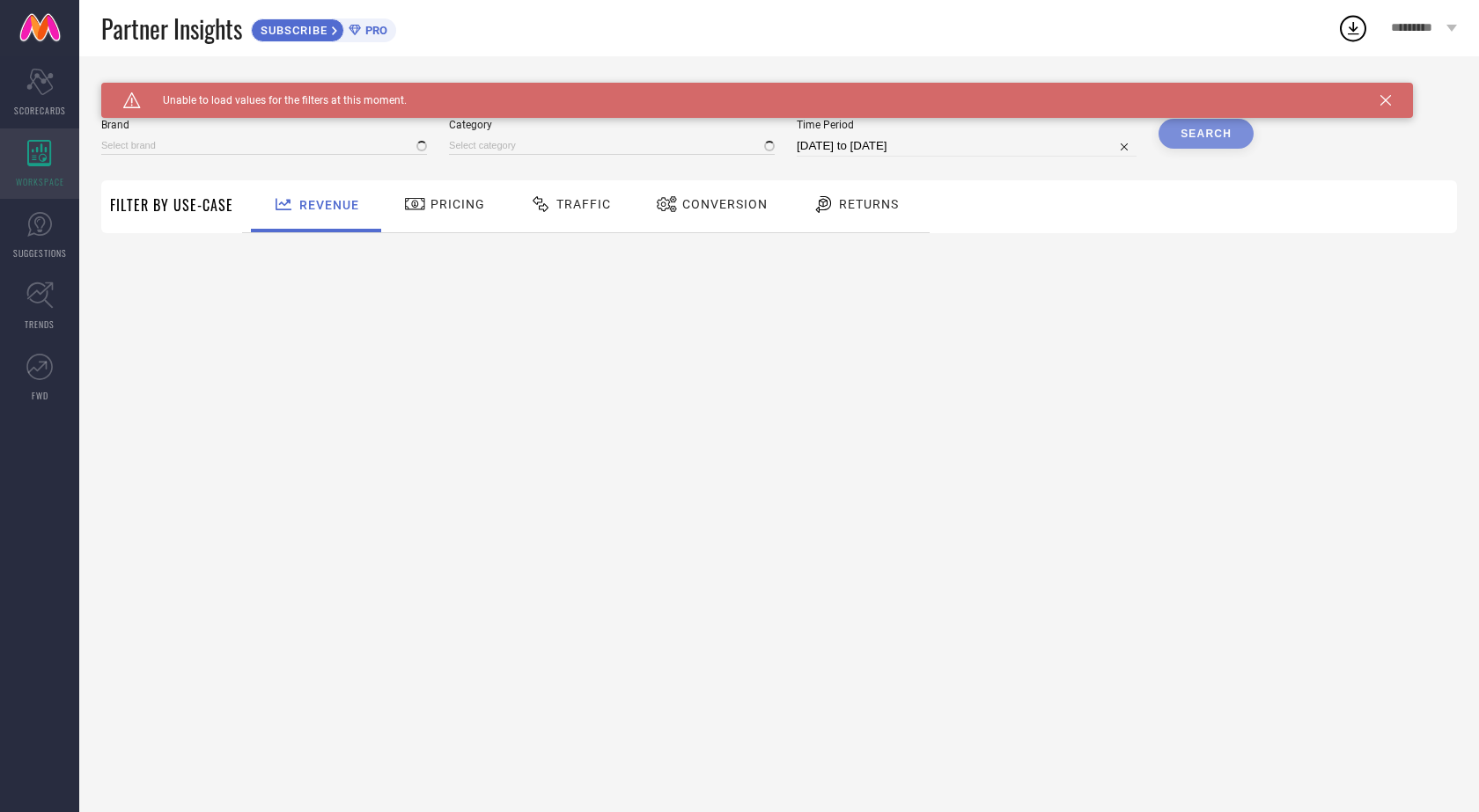
type input "1 STOP FASHION"
type input "All"
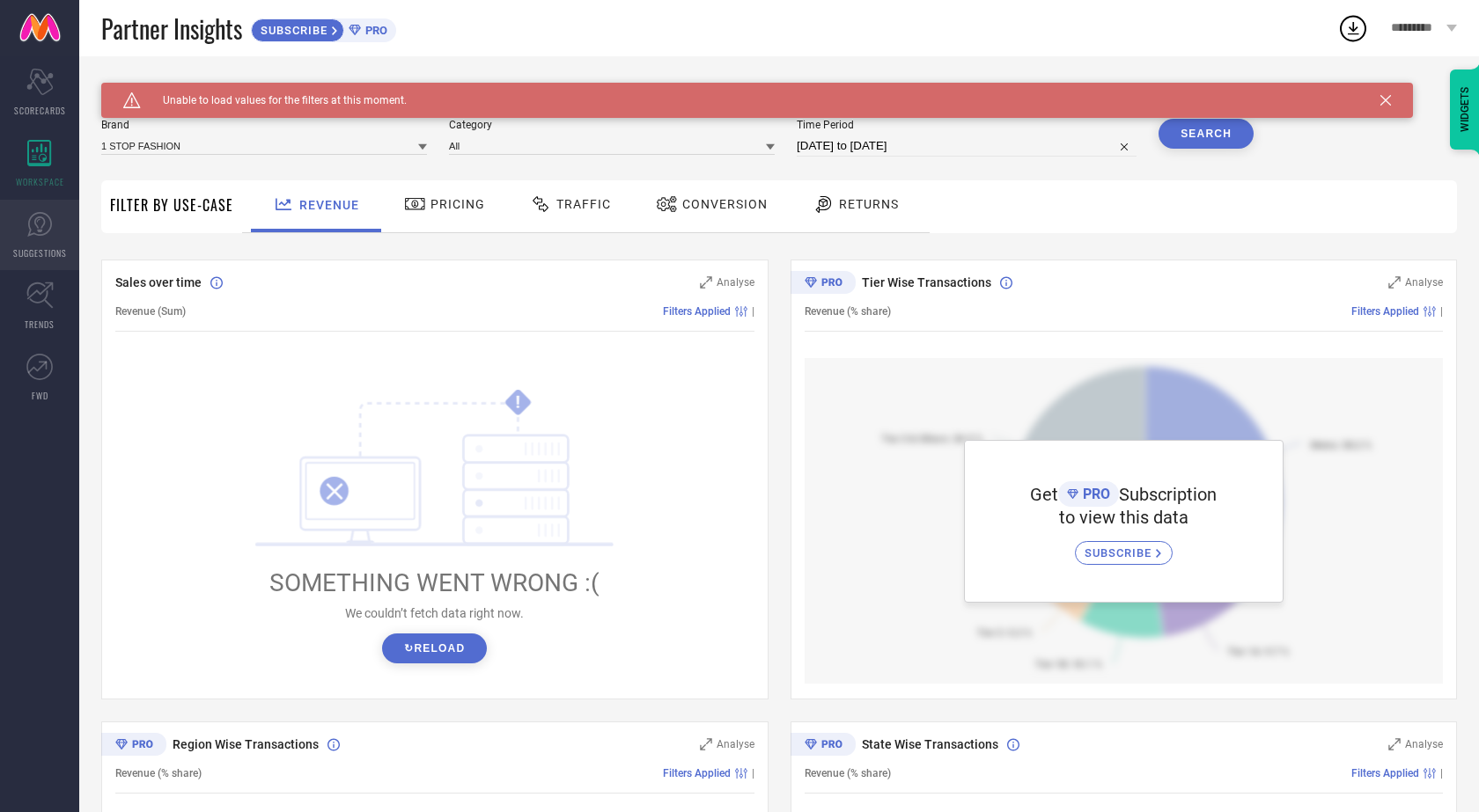
click at [46, 246] on span "SUGGESTIONS" at bounding box center [40, 253] width 54 height 13
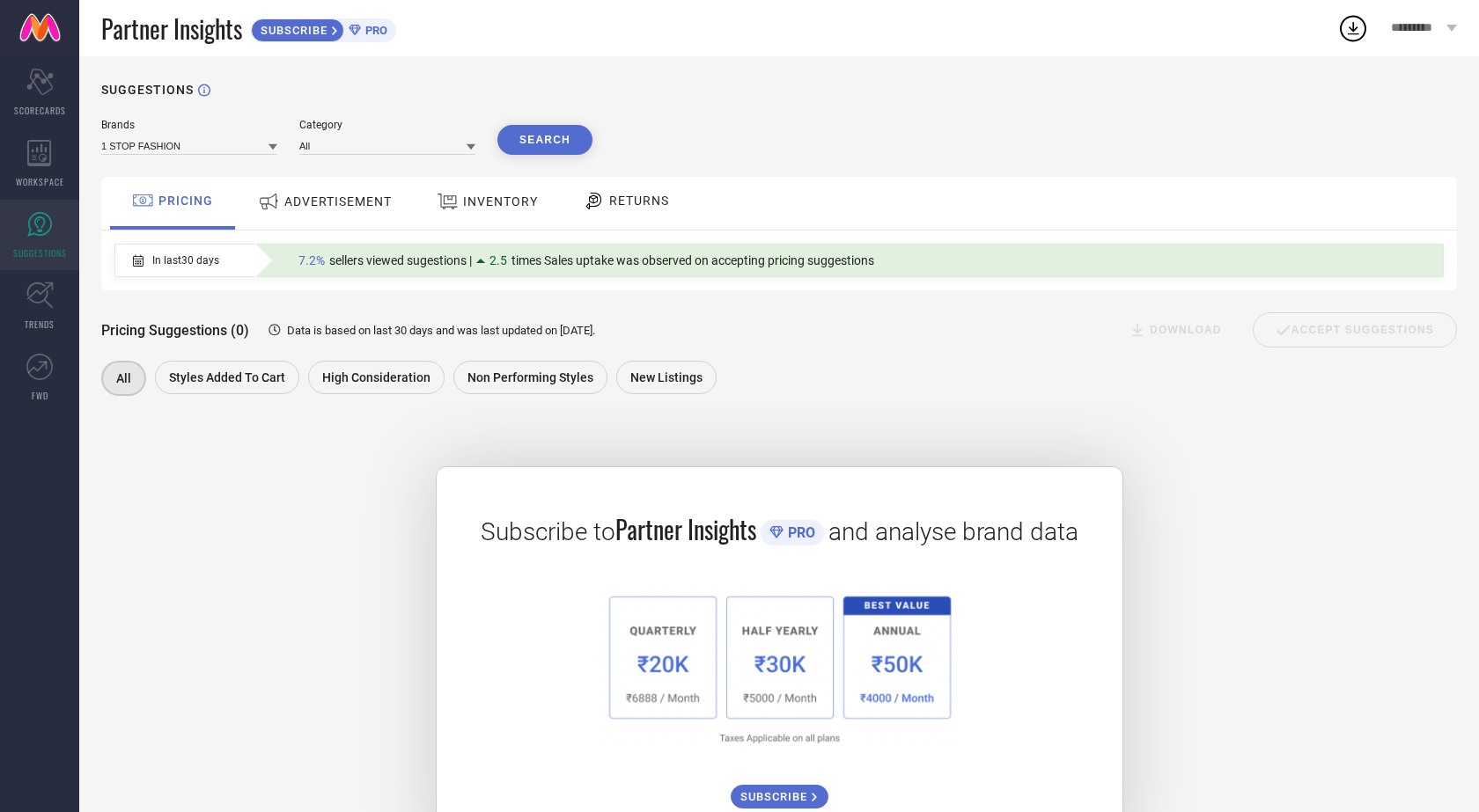
click at [316, 221] on div "ADVERTISEMENT" at bounding box center [325, 203] width 178 height 53
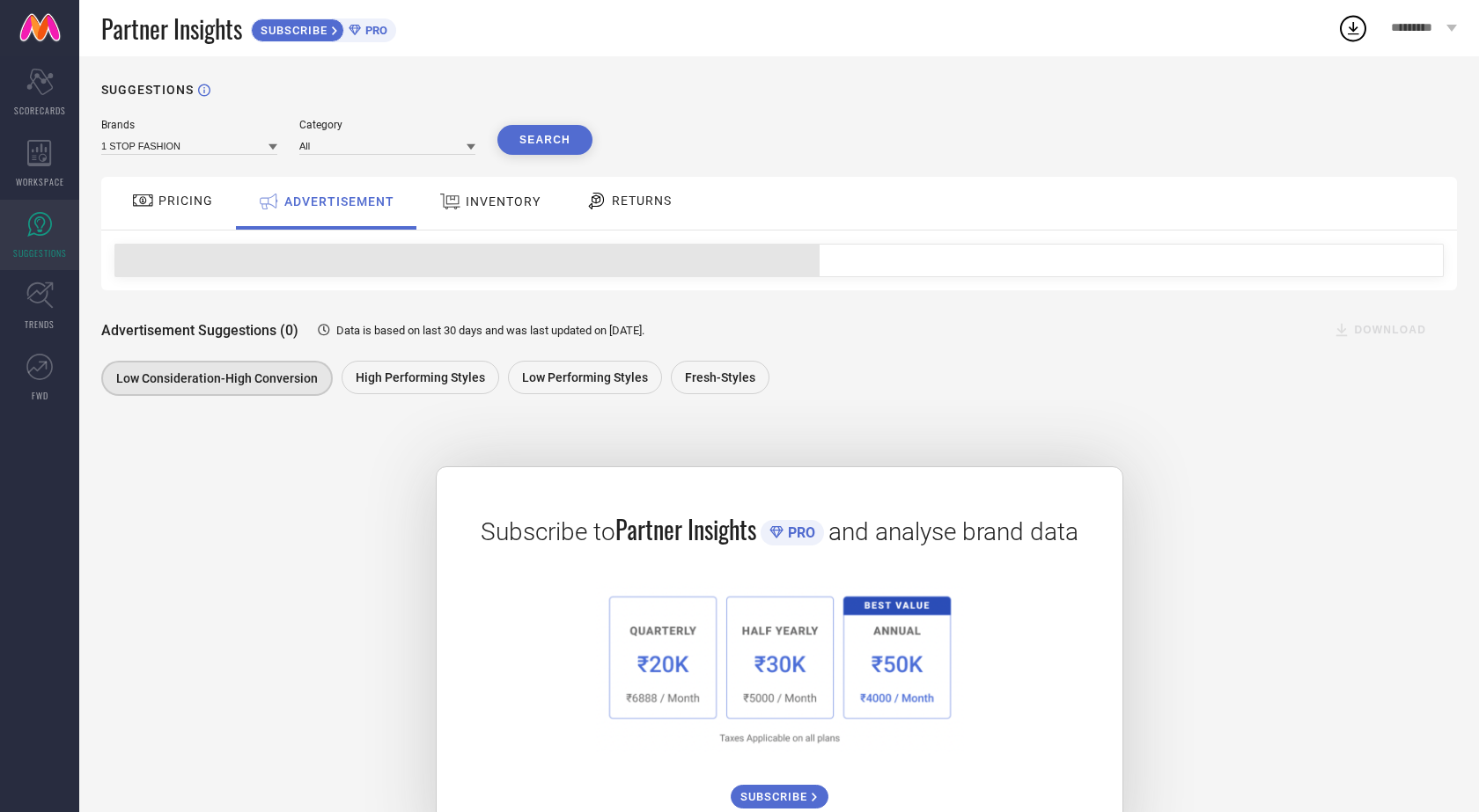
click at [502, 193] on div "INVENTORY" at bounding box center [489, 201] width 110 height 31
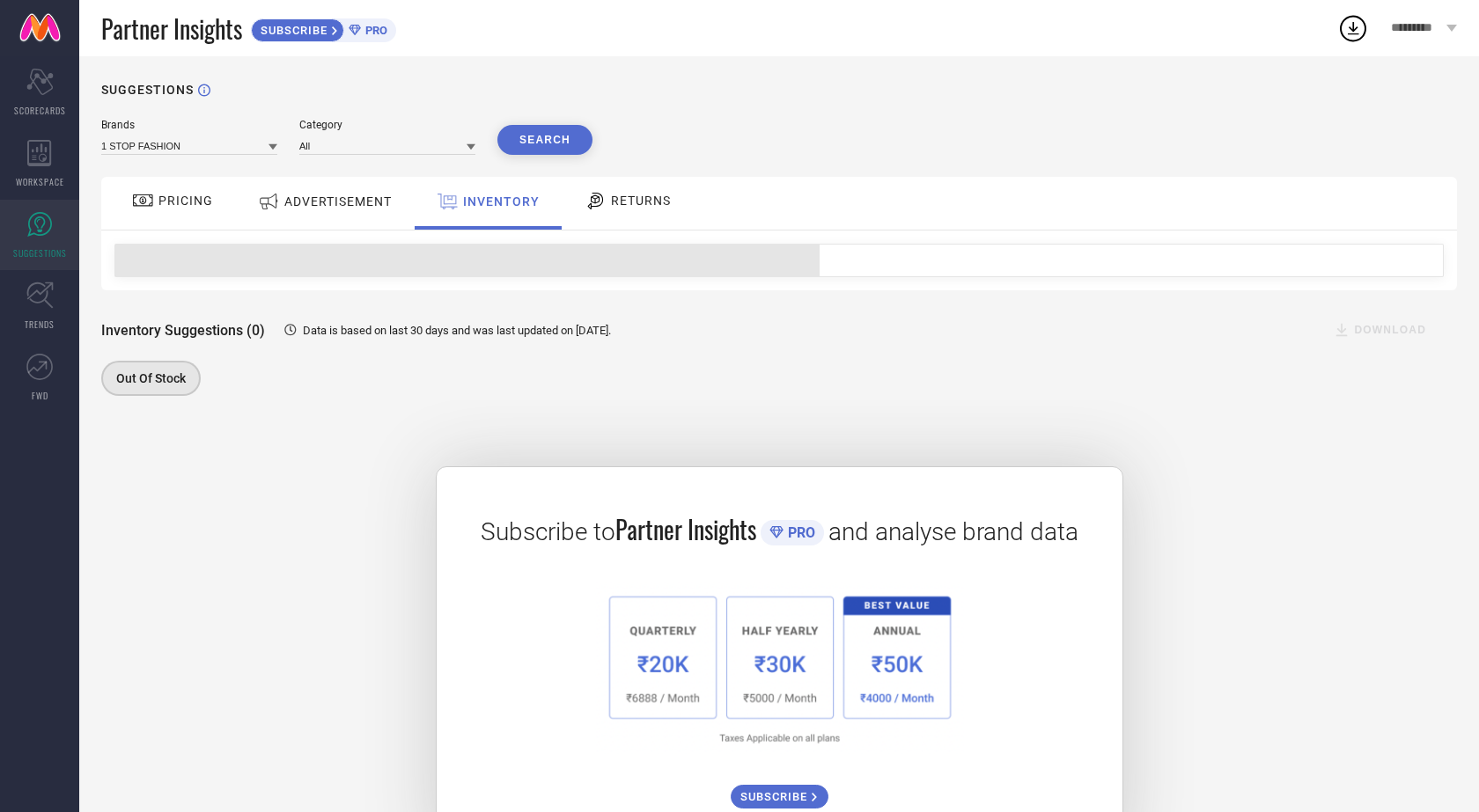
click at [624, 204] on span "RETURNS" at bounding box center [641, 200] width 60 height 14
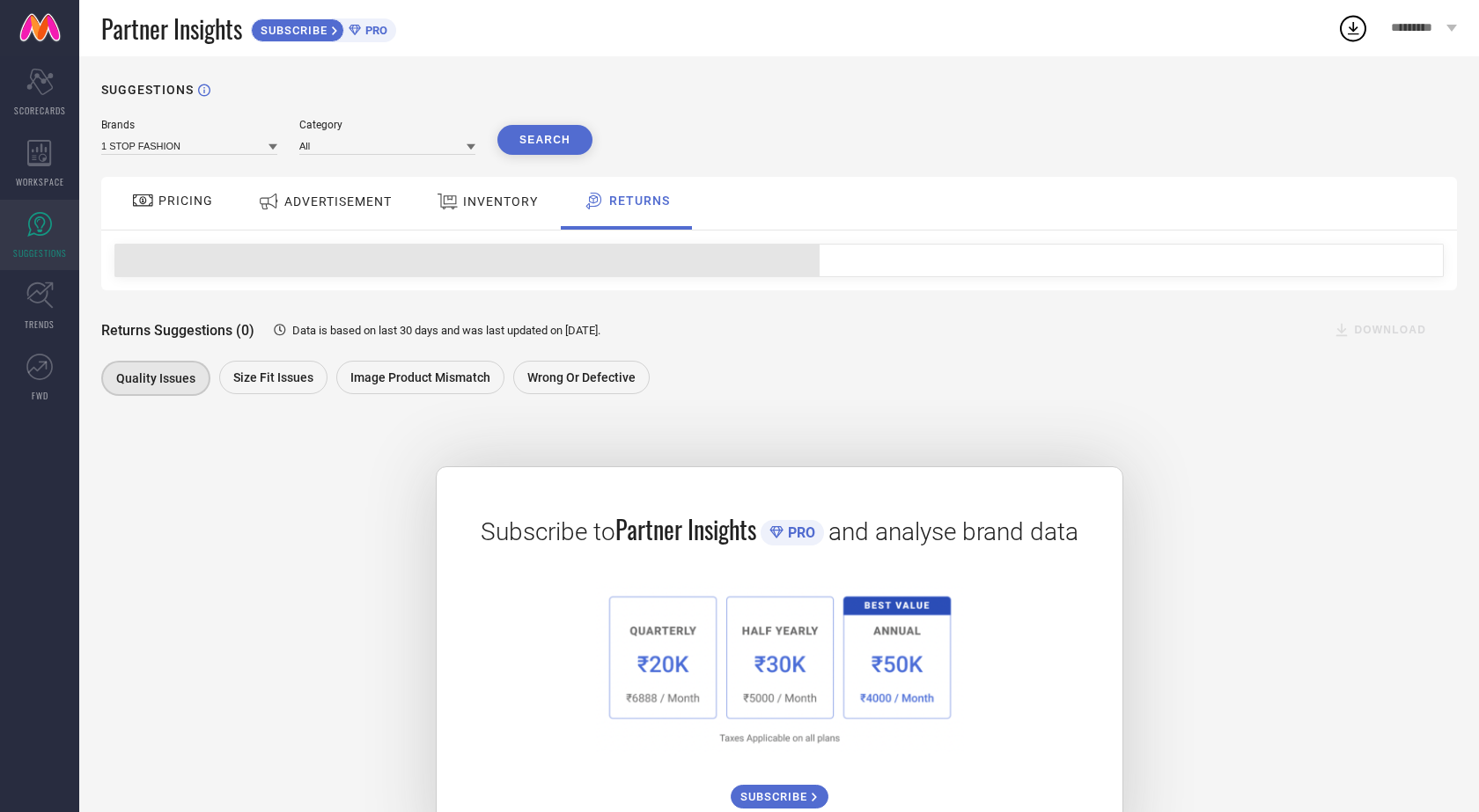
click at [81, 221] on div "SUGGESTIONS Brands 1 STOP FASHION Category All Search PRICING ADVERTISEMENT INV…" at bounding box center [779, 468] width 1401 height 824
click at [203, 222] on div "PRICING" at bounding box center [172, 203] width 125 height 53
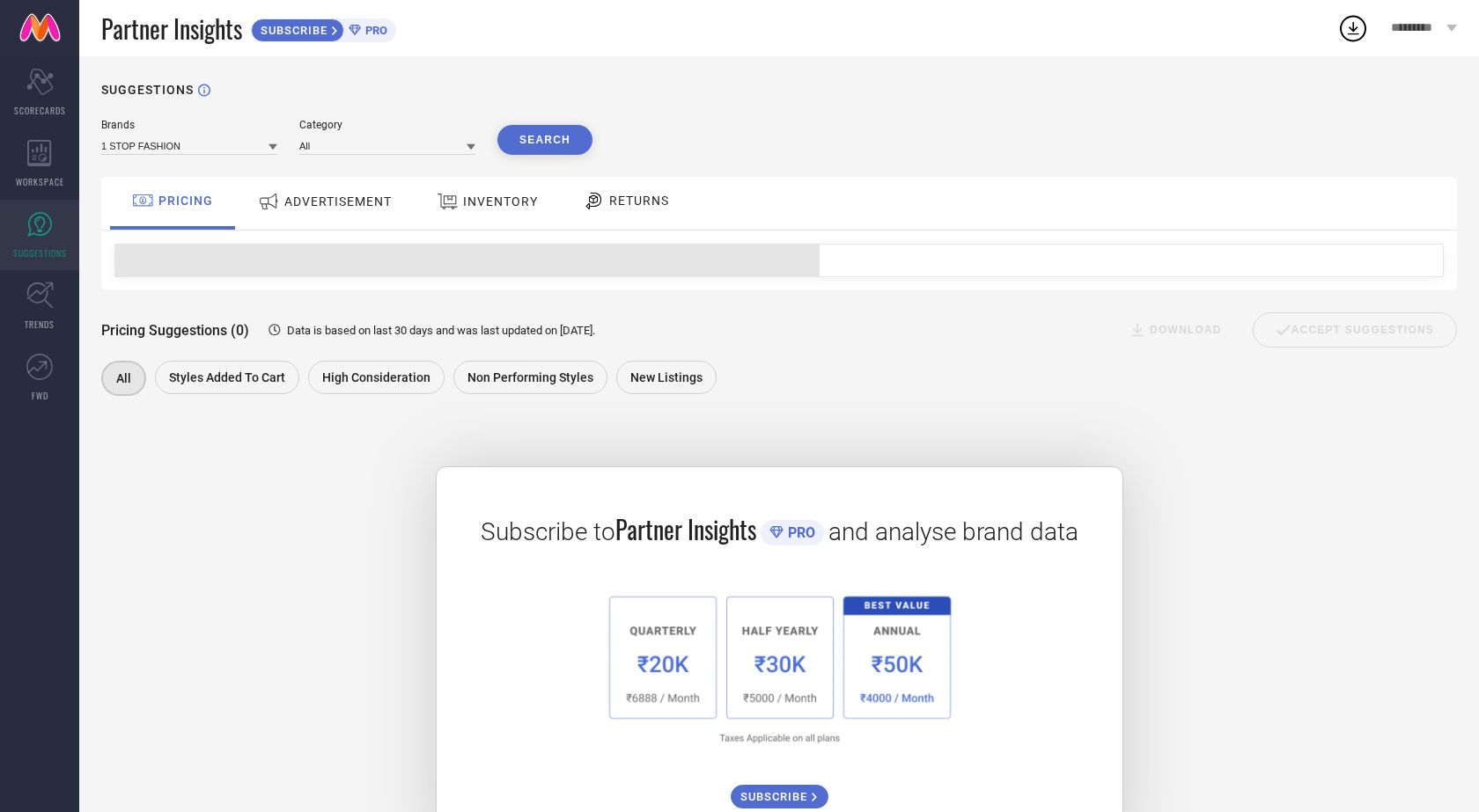
click at [268, 221] on div "ADVERTISEMENT" at bounding box center [325, 203] width 178 height 53
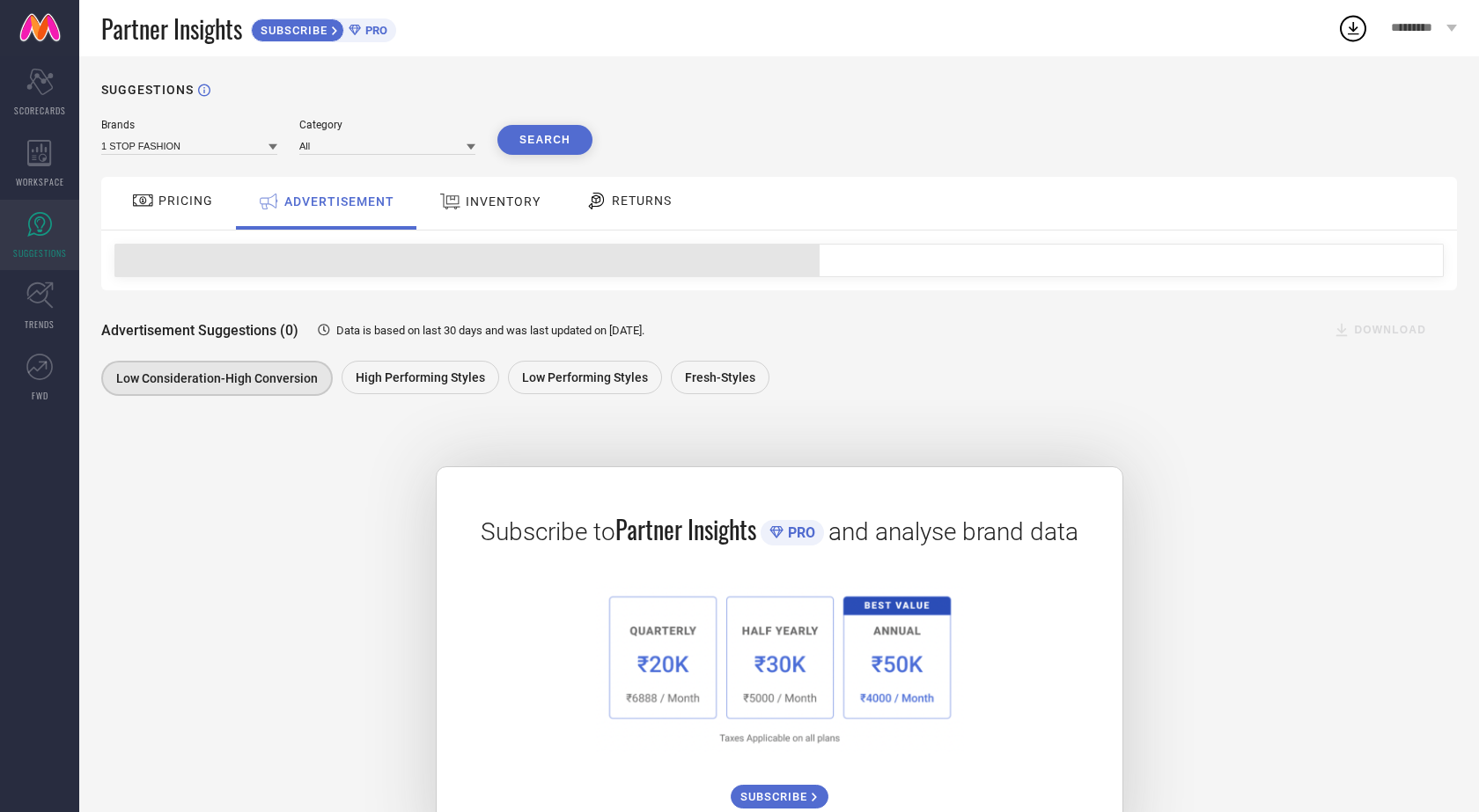
click at [164, 207] on span "PRICING" at bounding box center [186, 200] width 54 height 14
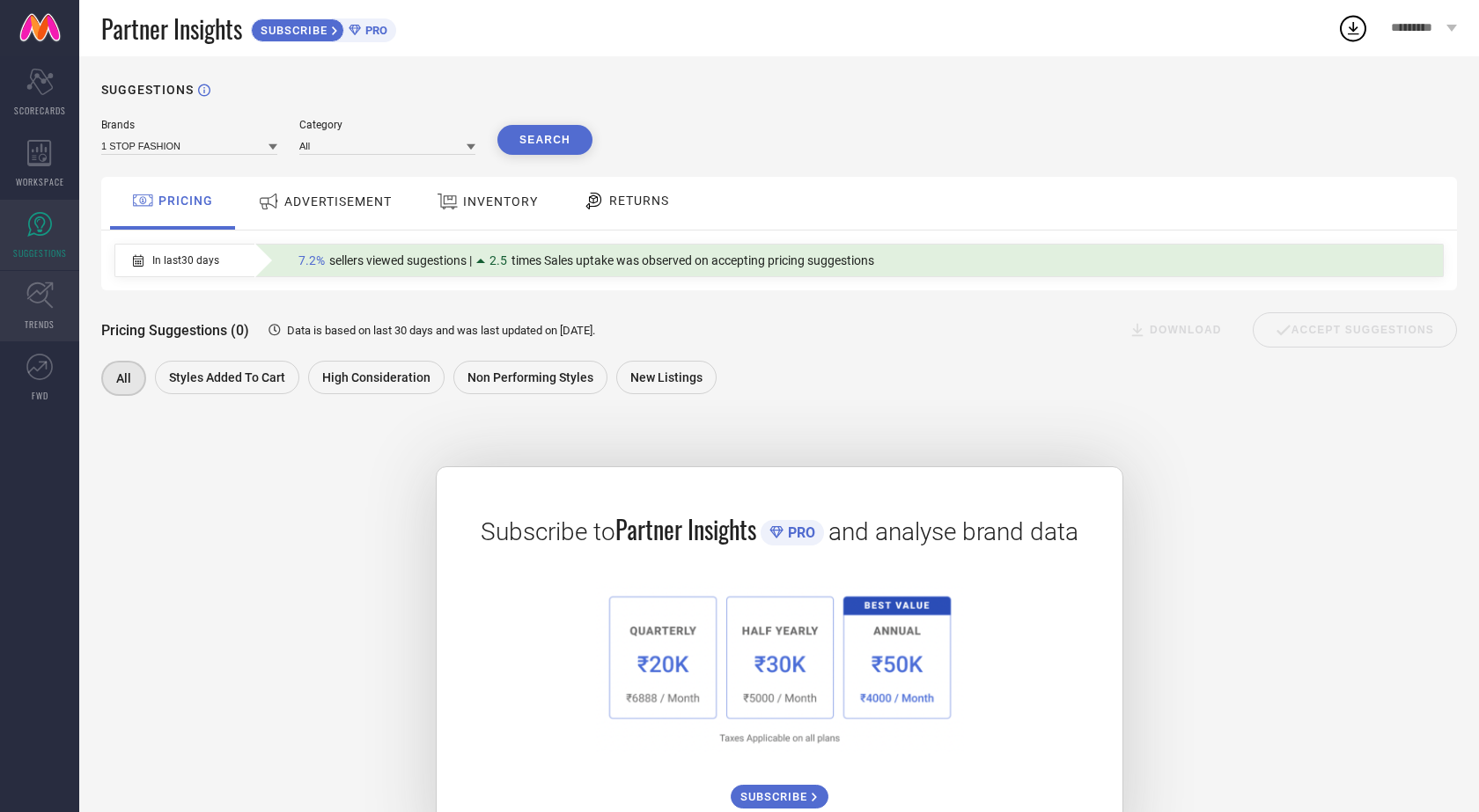
click at [34, 303] on icon at bounding box center [40, 295] width 27 height 27
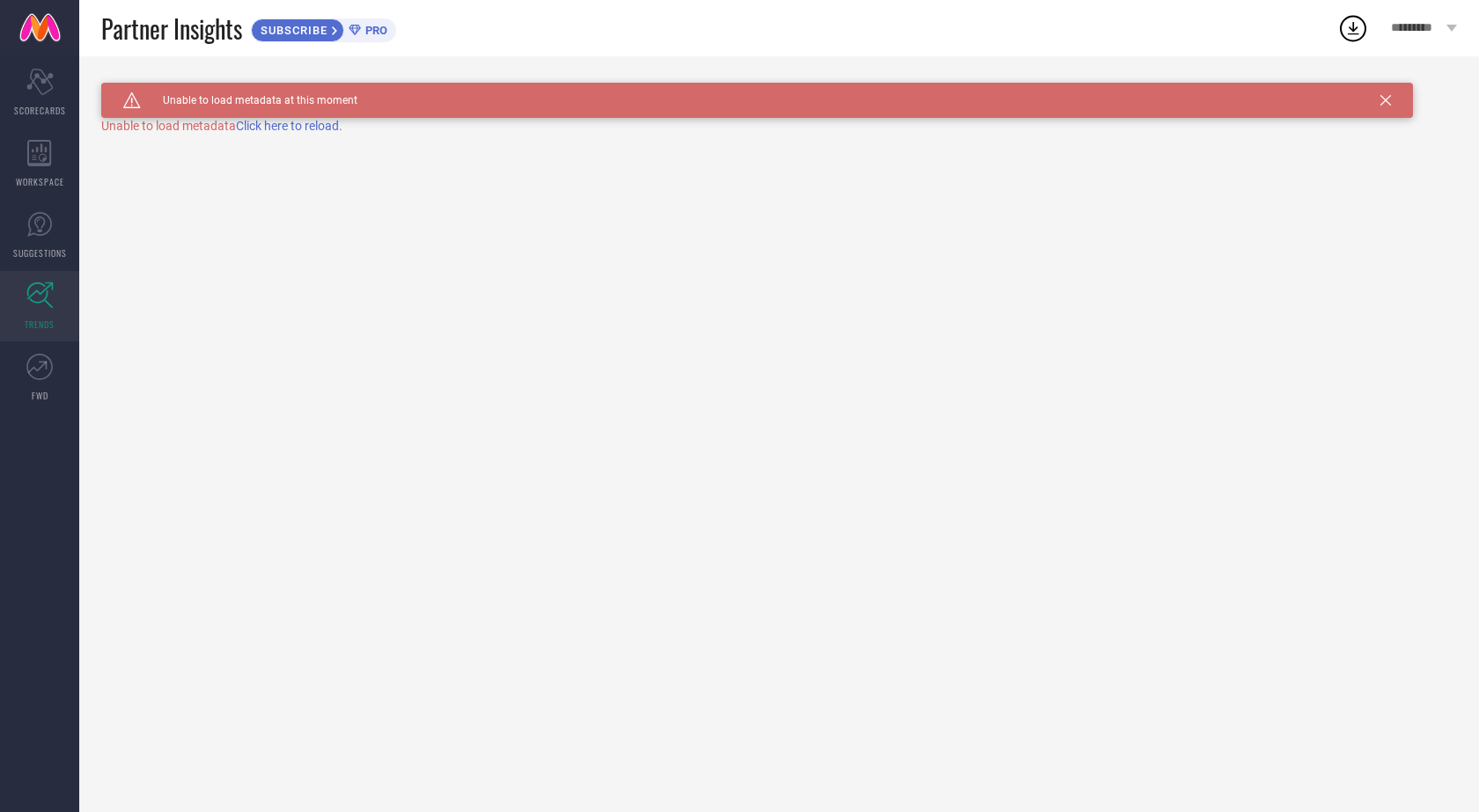
click at [272, 136] on div "Caution Created with Sketch. Unable to load metadata at this moment TRENDS Unab…" at bounding box center [779, 434] width 1401 height 756
click at [275, 127] on span "Click here to reload." at bounding box center [289, 125] width 106 height 14
click at [21, 376] on link "FWD" at bounding box center [40, 377] width 79 height 70
